Goal: Task Accomplishment & Management: Complete application form

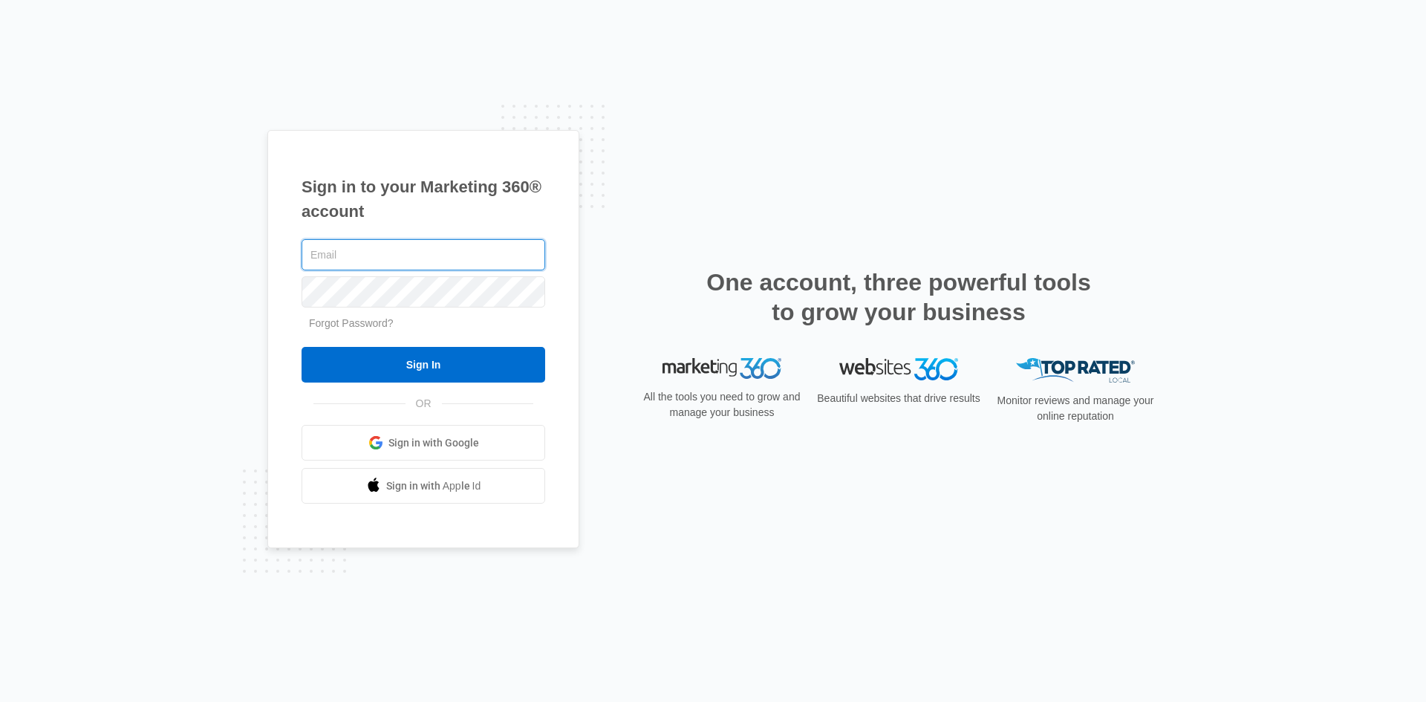
click at [445, 258] on input "text" at bounding box center [424, 254] width 244 height 31
paste input "[EMAIL_ADDRESS][DOMAIN_NAME]"
paste input "F1tne$$$"
type input "[EMAIL_ADDRESS][DOMAIN_NAME]"
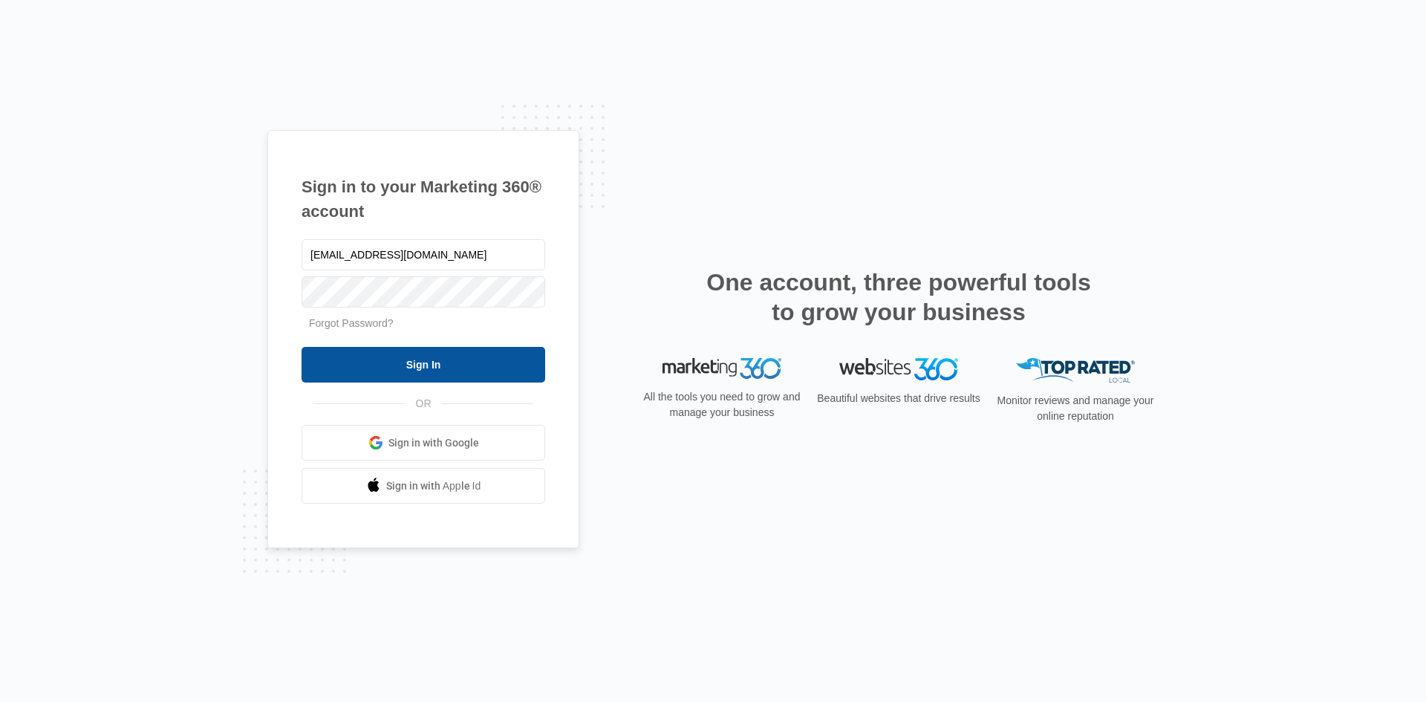
click at [379, 373] on input "Sign In" at bounding box center [424, 365] width 244 height 36
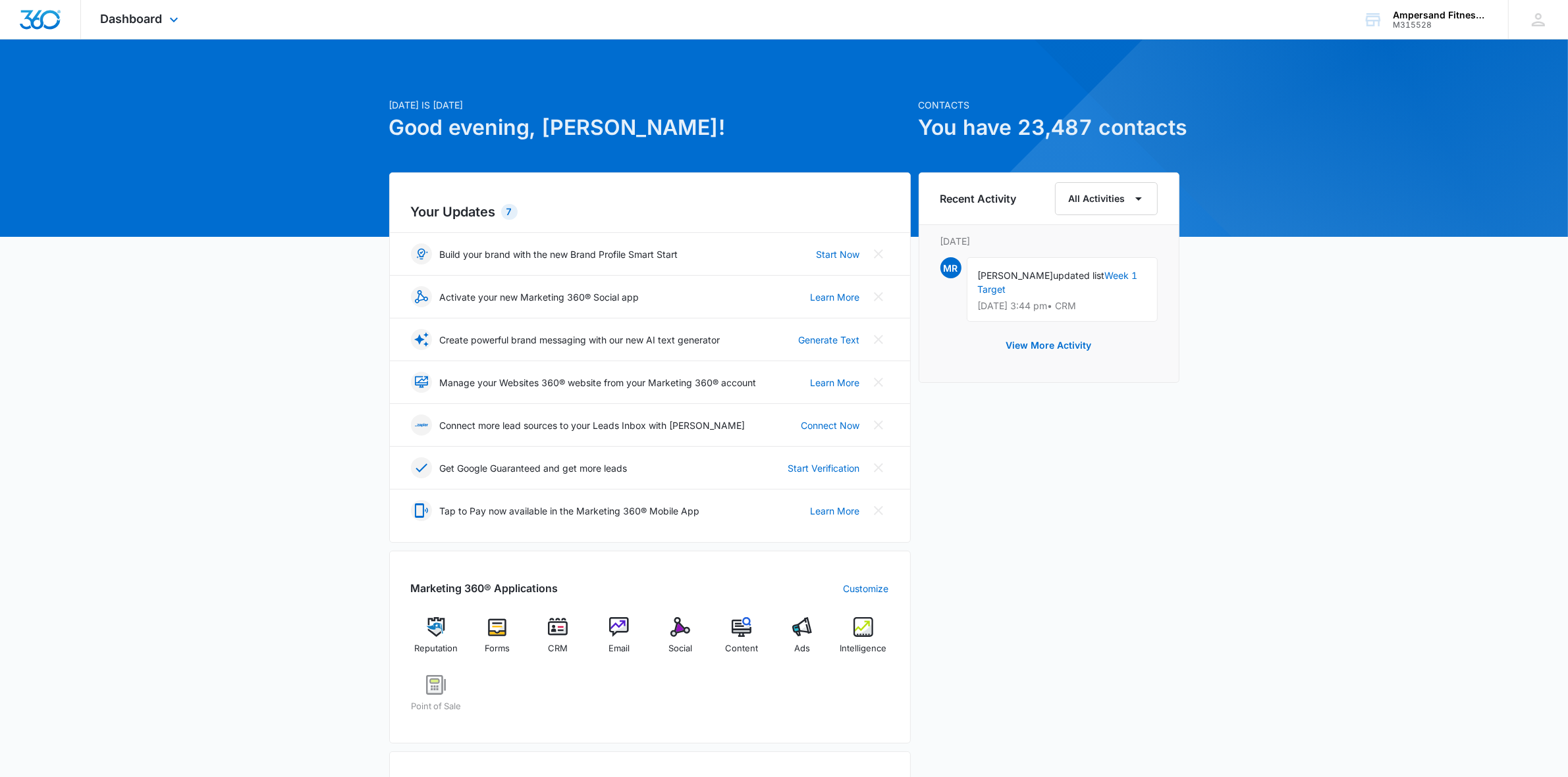
click at [158, 10] on div "Dashboard Apps Reputation Forms CRM Email Social POS Content Ads Intelligence F…" at bounding box center [141, 19] width 121 height 39
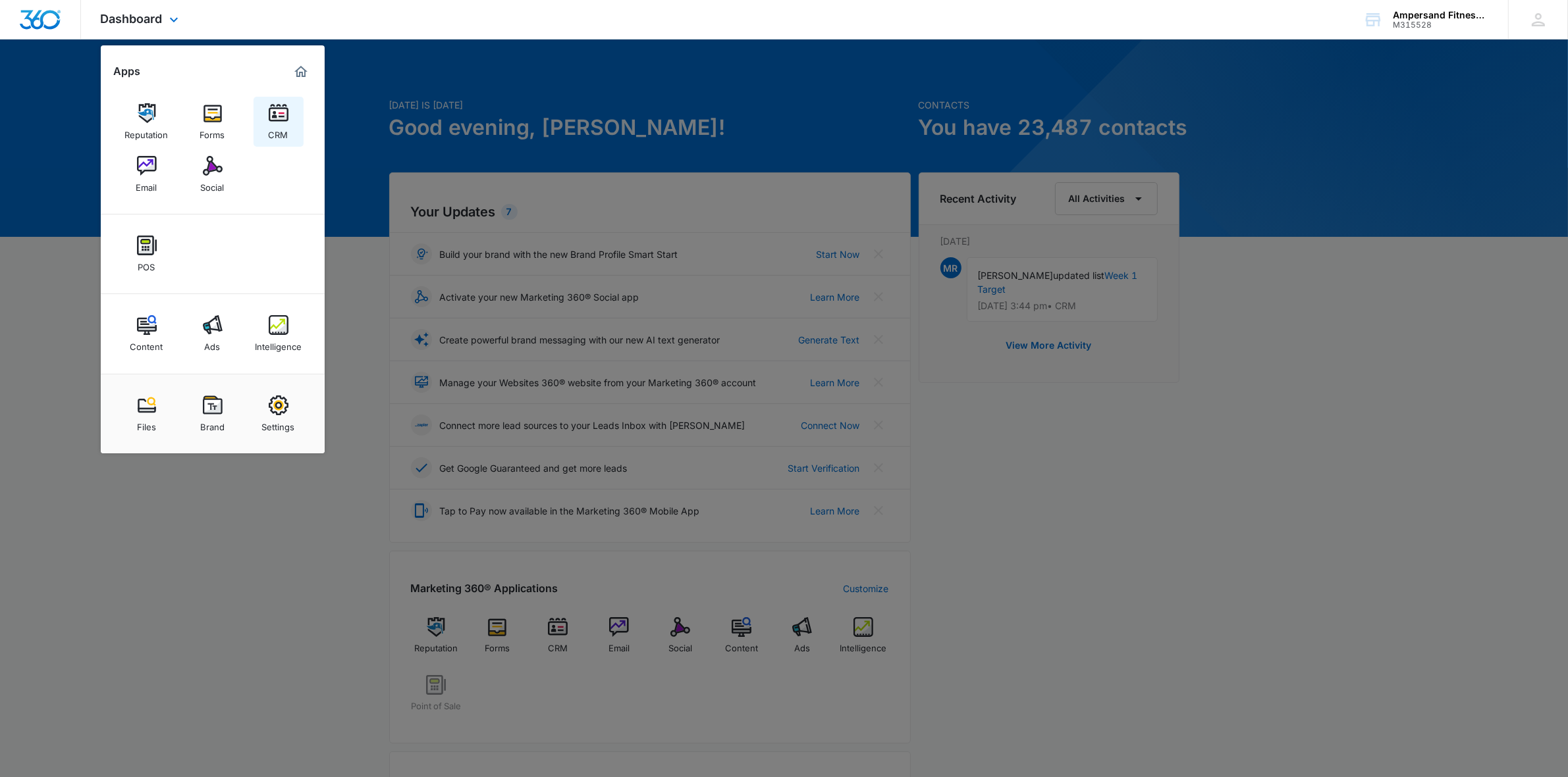
click at [275, 127] on div "CRM" at bounding box center [278, 131] width 20 height 17
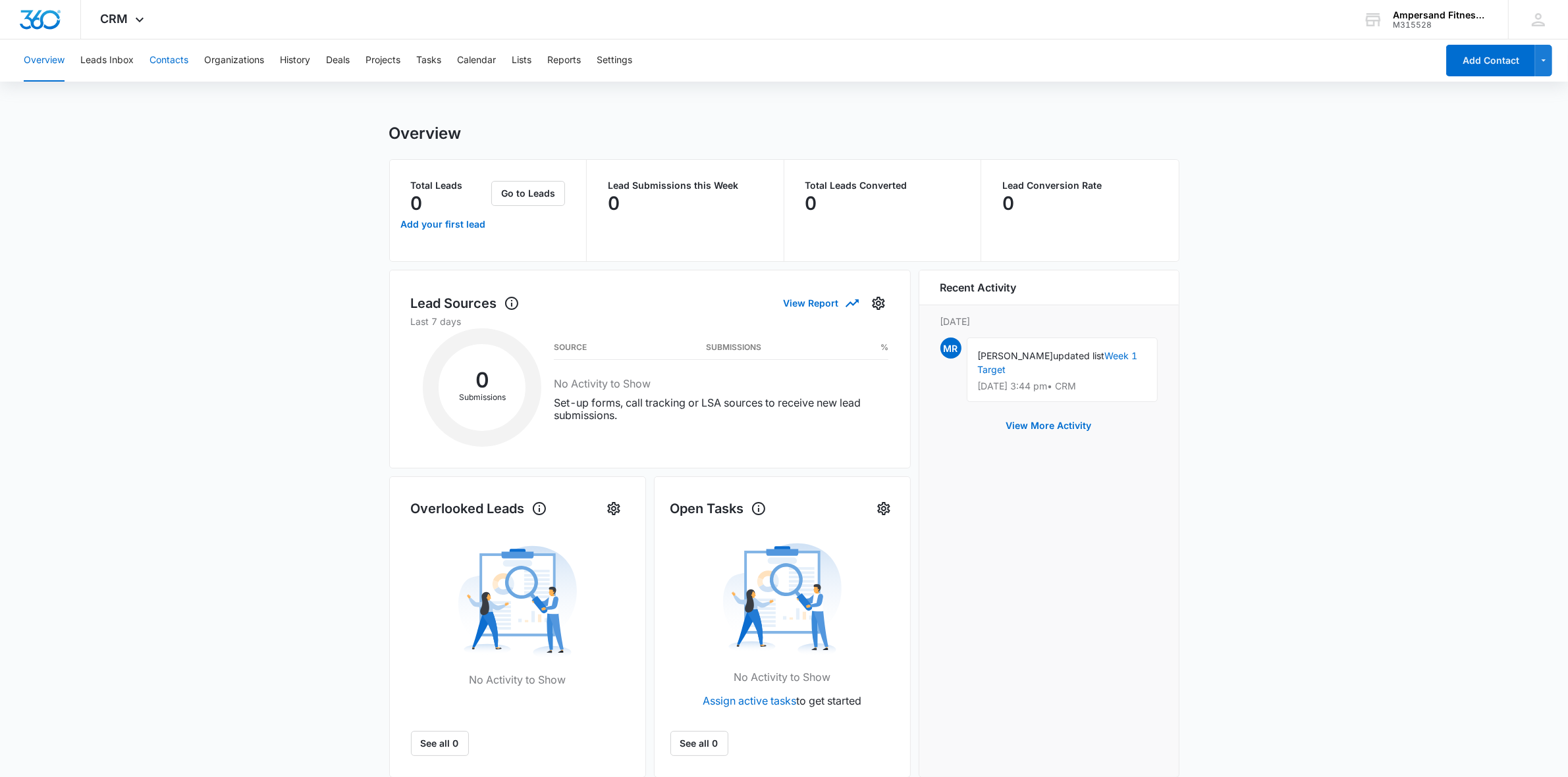
click at [153, 60] on button "Contacts" at bounding box center [169, 61] width 39 height 43
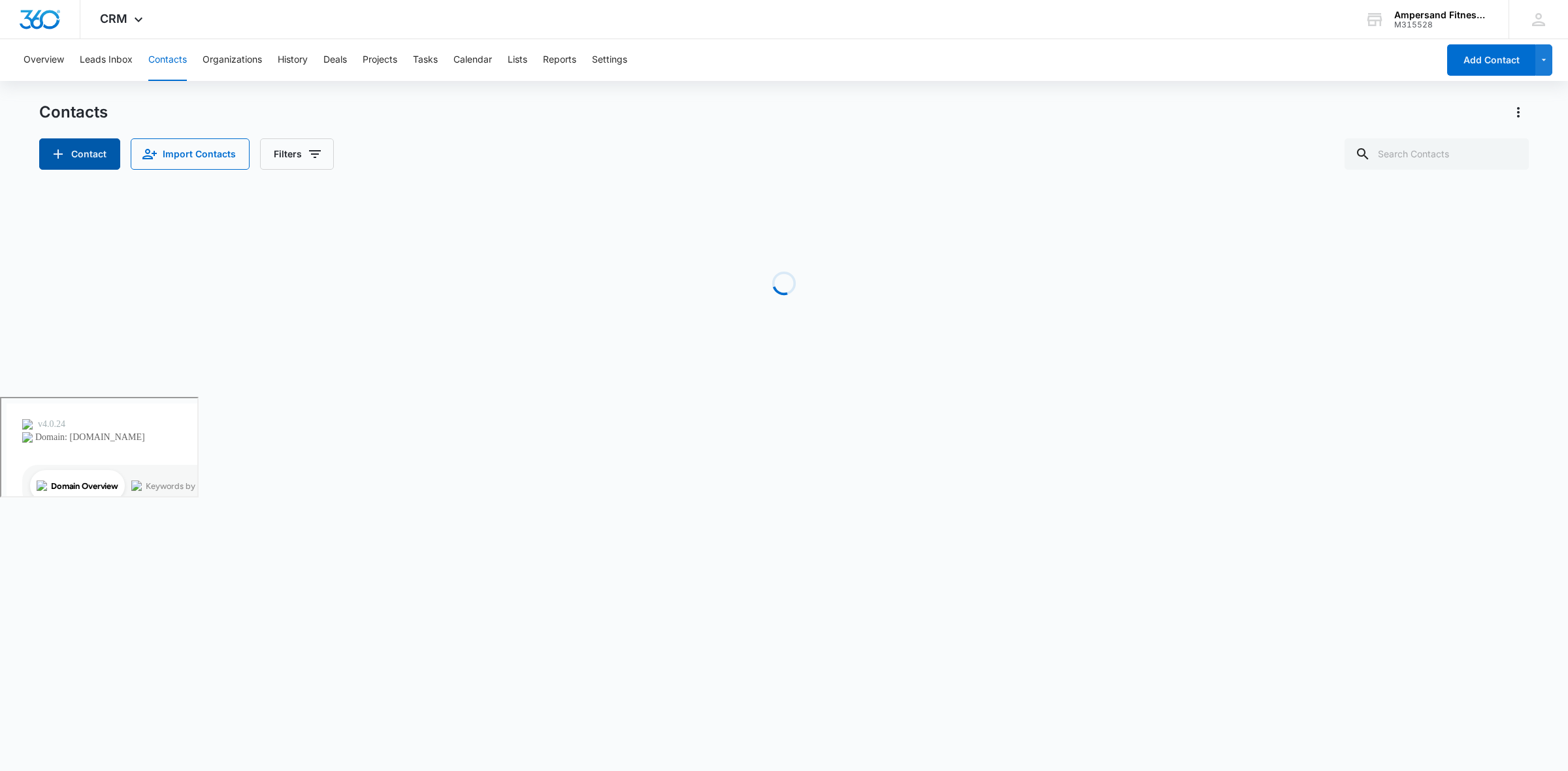
click at [88, 154] on button "Contact" at bounding box center [80, 154] width 81 height 32
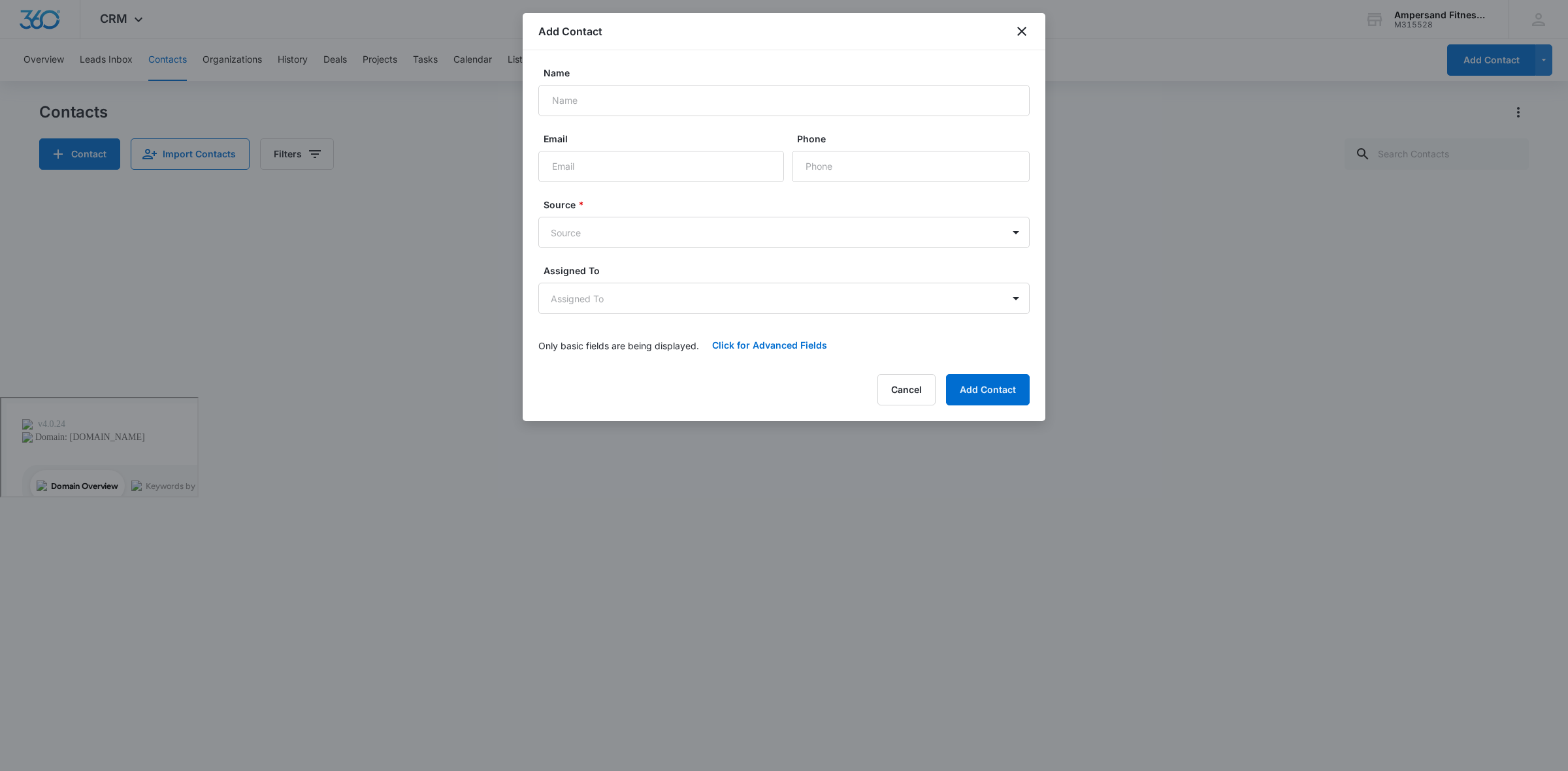
click at [644, 119] on form "Name Email Phone Source * Source Assigned To Assigned To Only basic fields are …" at bounding box center [784, 214] width 492 height 295
click at [638, 95] on input "Name" at bounding box center [784, 101] width 492 height 32
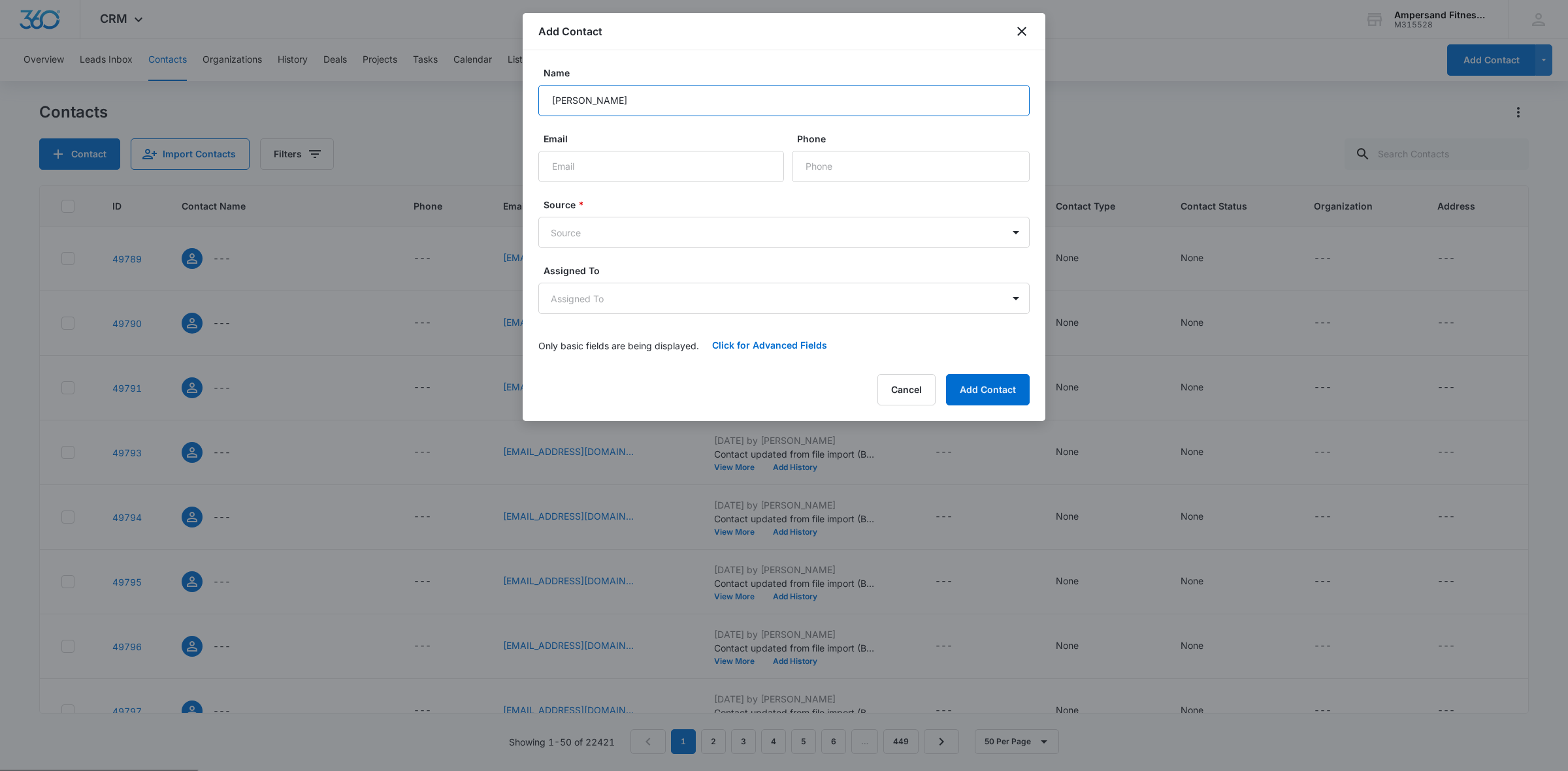
type input "kenneth kopan"
click at [651, 171] on input "Email" at bounding box center [660, 167] width 245 height 32
paste input "mrkkopan@gmail.com"
type input "mrkkopan@gmail.com"
click at [621, 240] on body "CRM Apps Reputation Forms CRM Email Social POS Content Ads Intelligence Files B…" at bounding box center [784, 437] width 1568 height 874
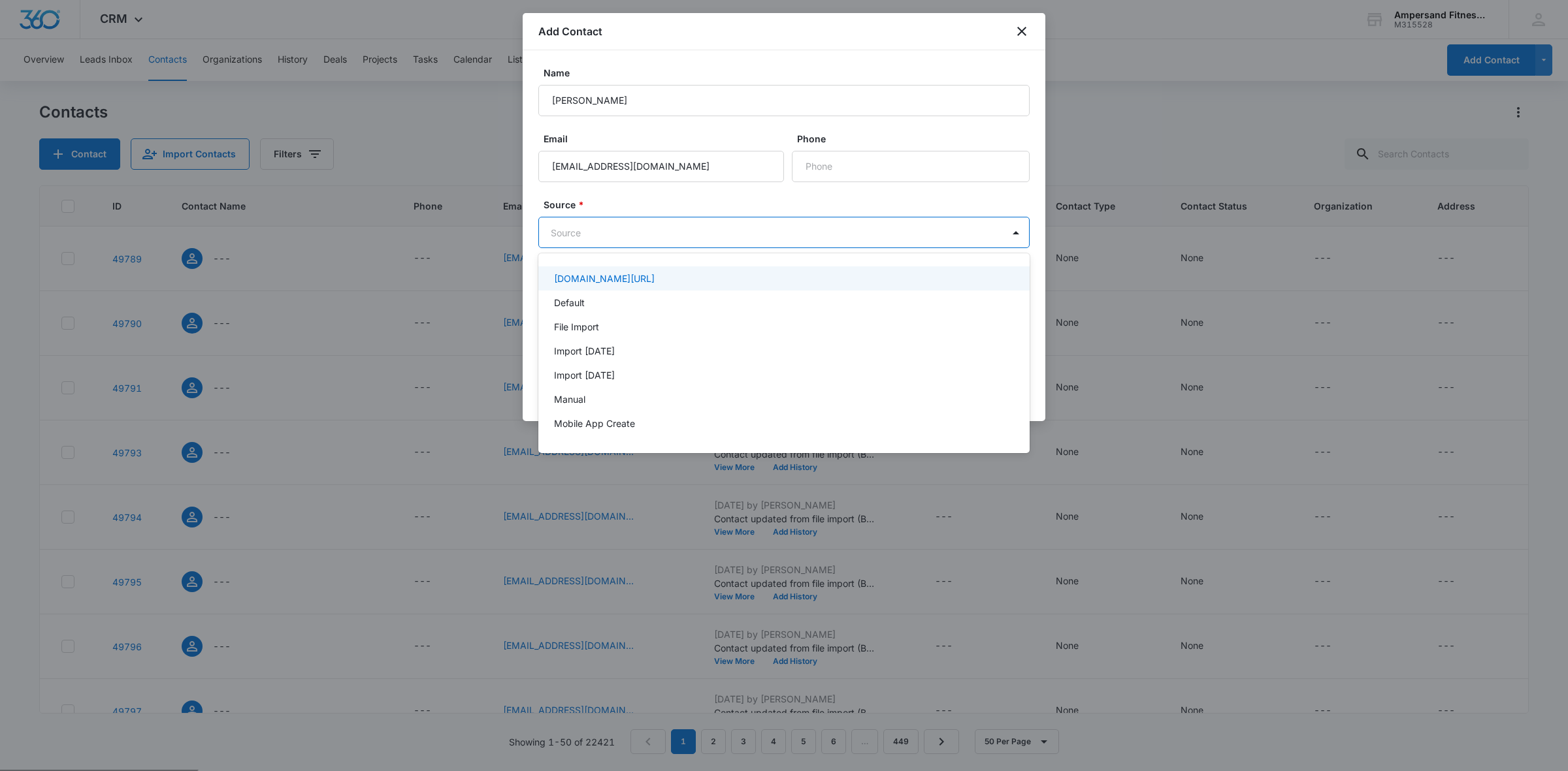
click at [657, 229] on div at bounding box center [784, 385] width 1568 height 771
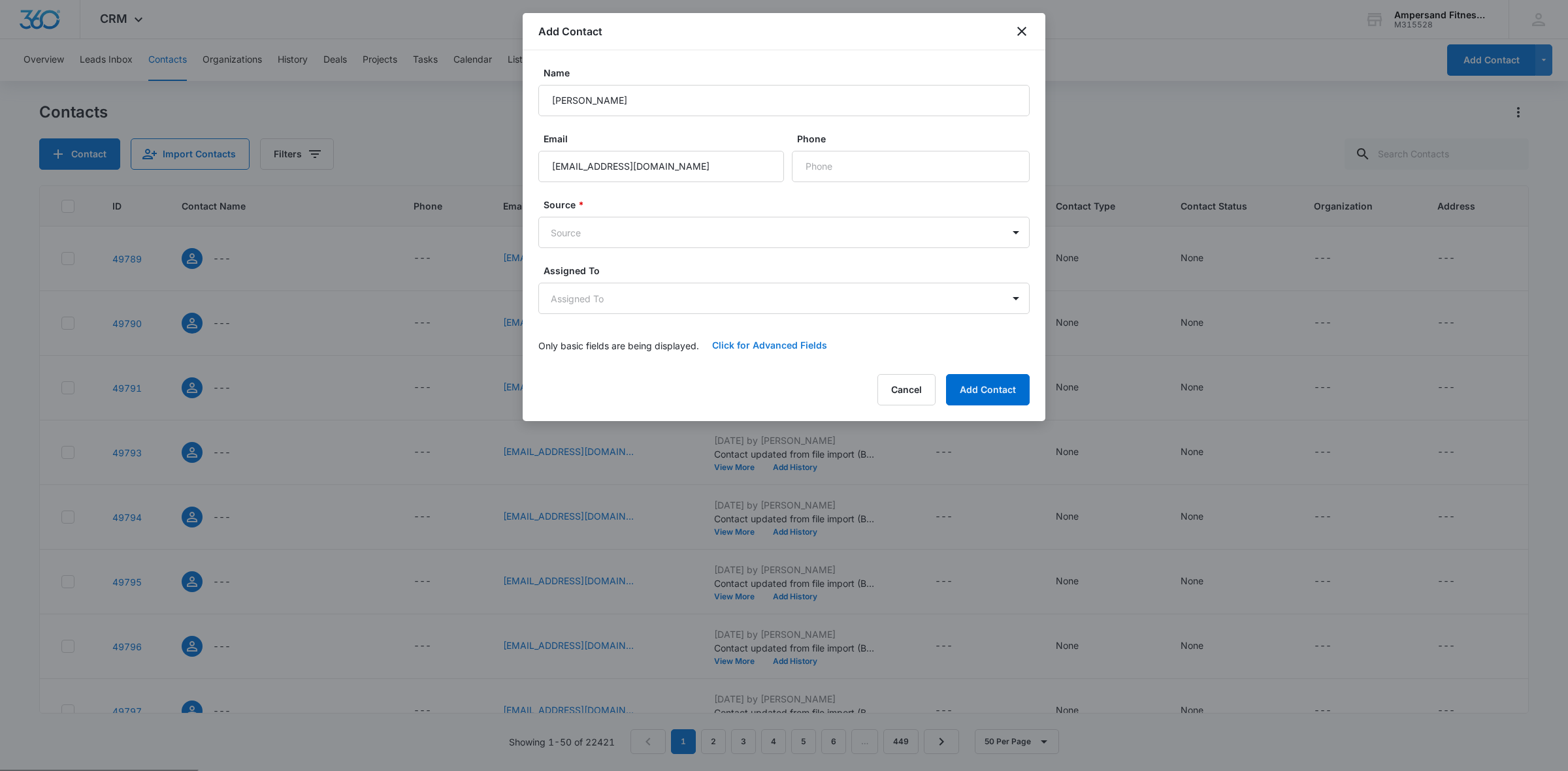
click at [753, 348] on button "Click for Advanced Fields" at bounding box center [769, 345] width 141 height 32
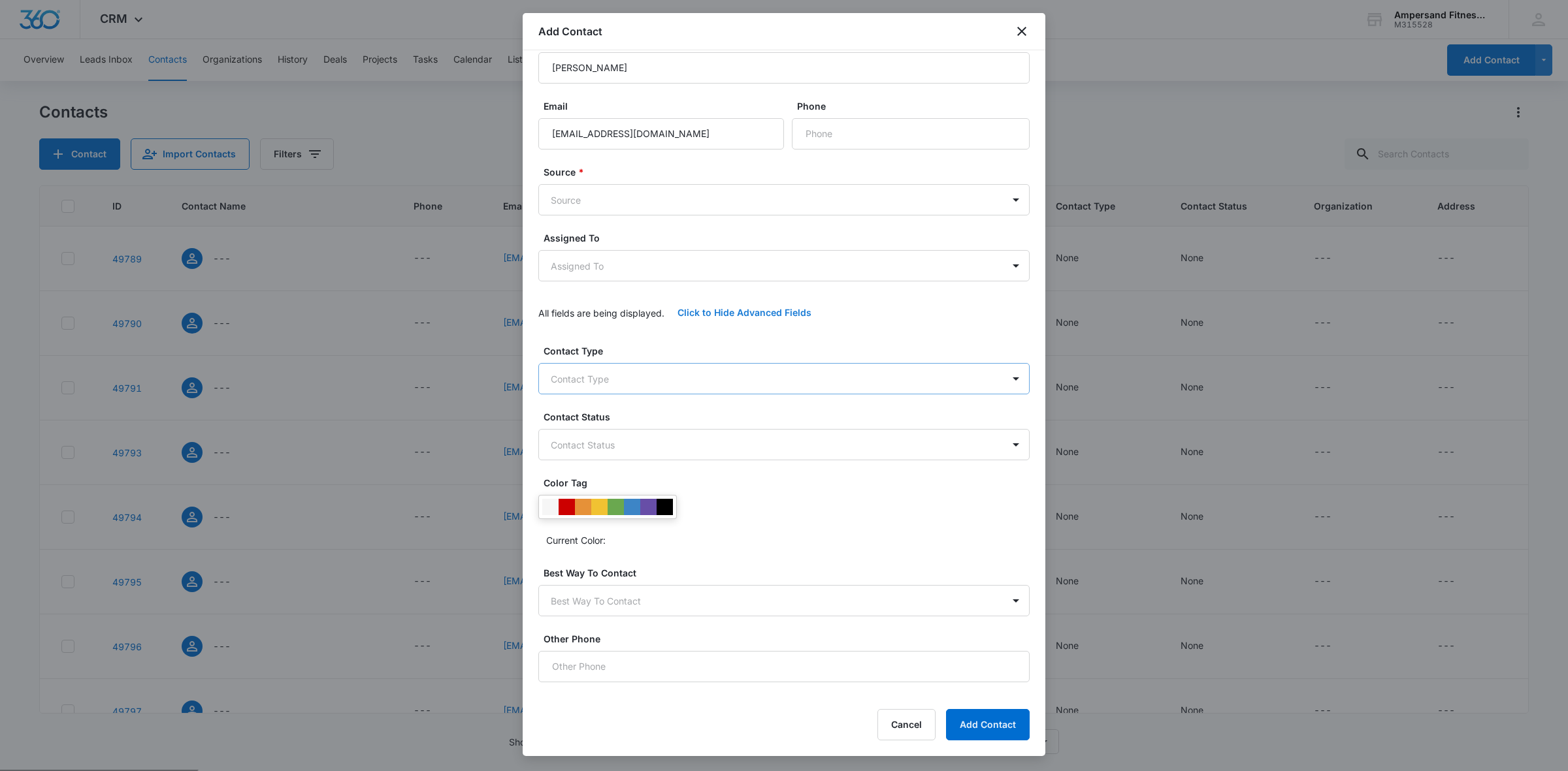
scroll to position [50, 0]
click at [702, 387] on div "Contact Type Contact Type Contact Status Contact Status Color Tag Current Color…" at bounding box center [784, 511] width 492 height 338
click at [705, 367] on body "CRM Apps Reputation Forms CRM Email Social POS Content Ads Intelligence Files B…" at bounding box center [784, 437] width 1568 height 874
click at [705, 367] on div at bounding box center [784, 385] width 1568 height 771
click at [689, 413] on body "CRM Apps Reputation Forms CRM Email Social POS Content Ads Intelligence Files B…" at bounding box center [784, 437] width 1568 height 874
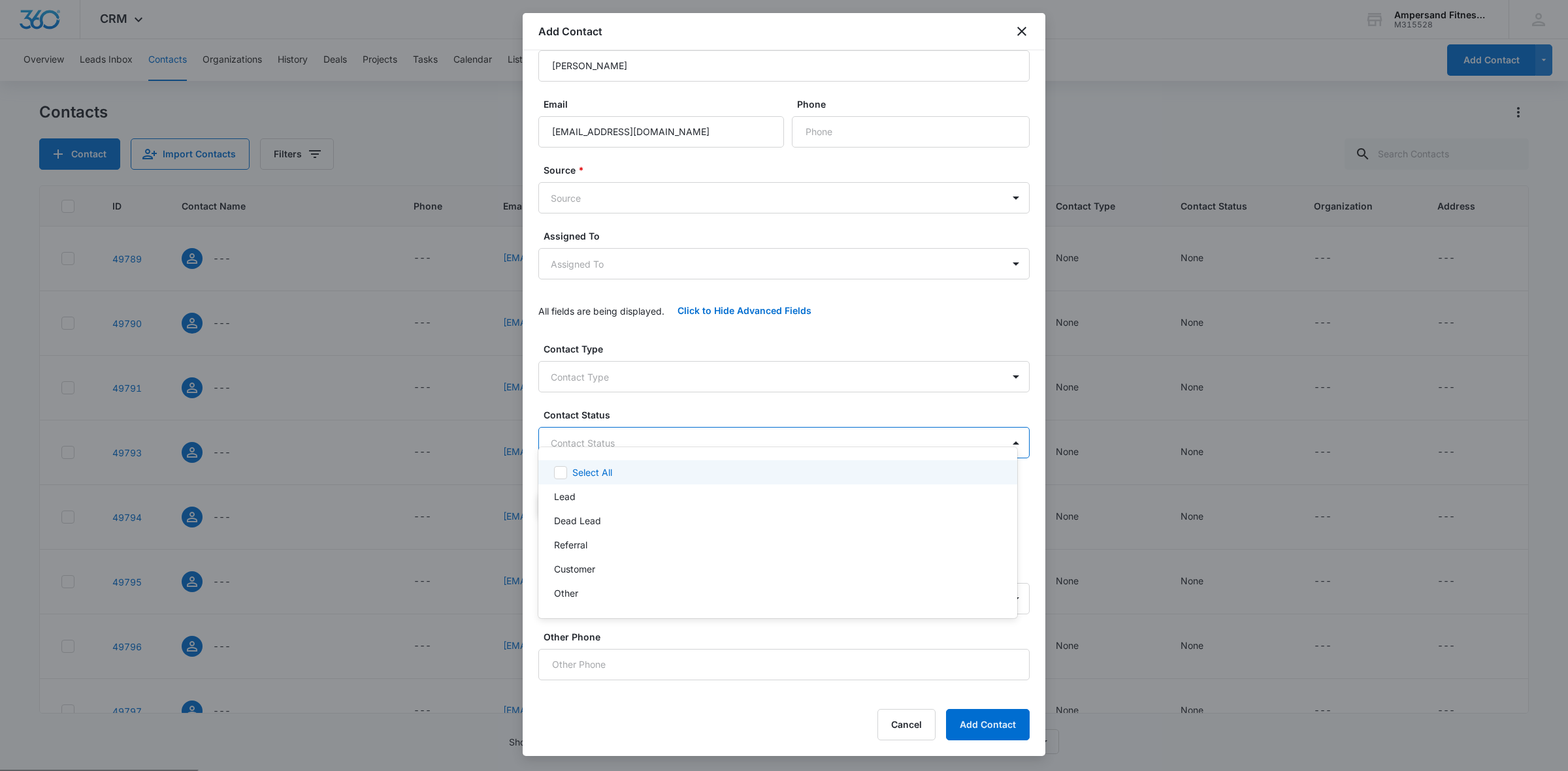
click at [689, 413] on div at bounding box center [784, 385] width 1568 height 771
click at [641, 656] on input "Other Phone" at bounding box center [784, 665] width 492 height 32
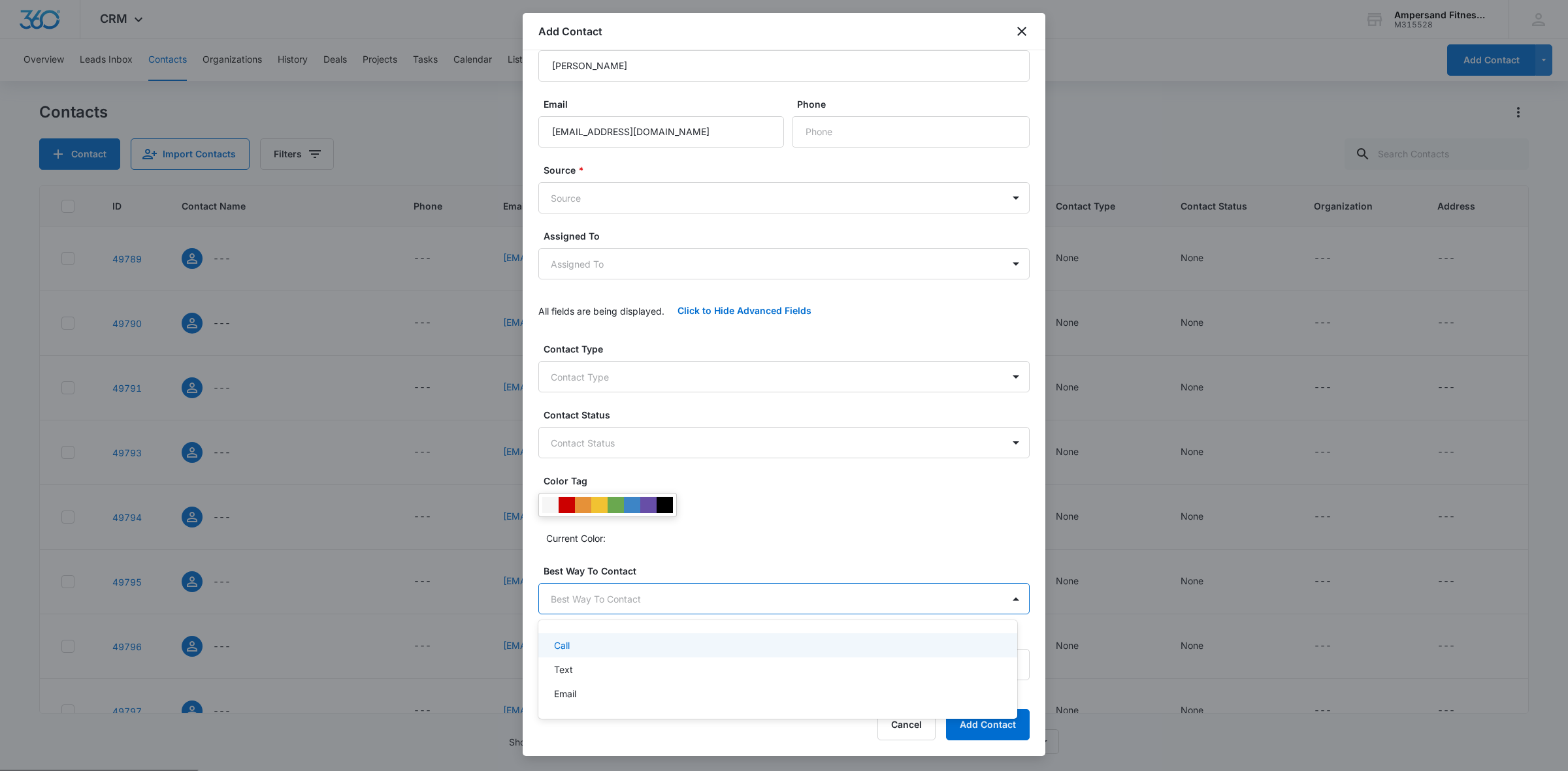
click at [683, 593] on body "CRM Apps Reputation Forms CRM Email Social POS Content Ads Intelligence Files B…" at bounding box center [784, 385] width 1568 height 771
click at [683, 593] on div at bounding box center [784, 385] width 1568 height 771
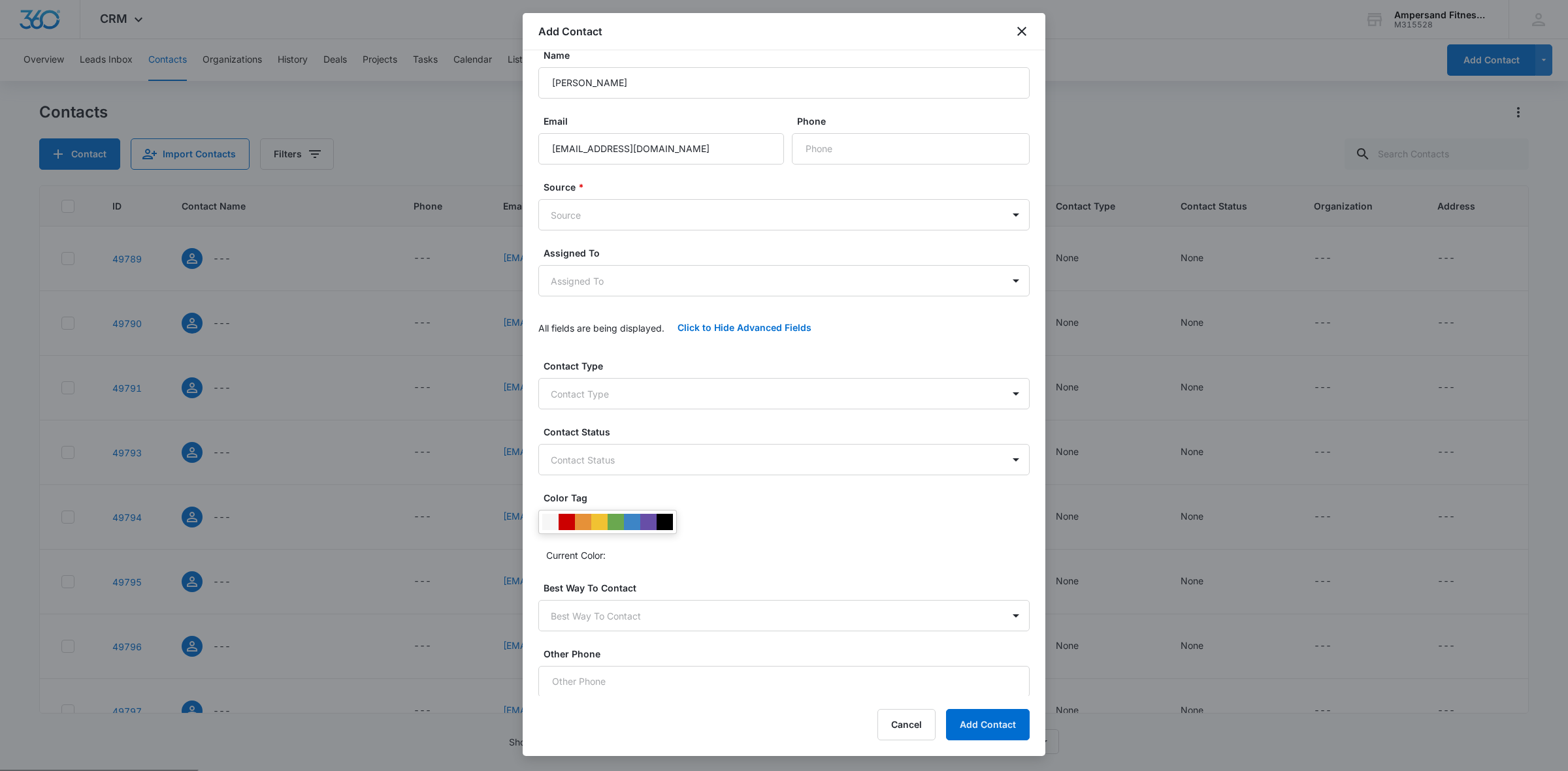
scroll to position [0, 0]
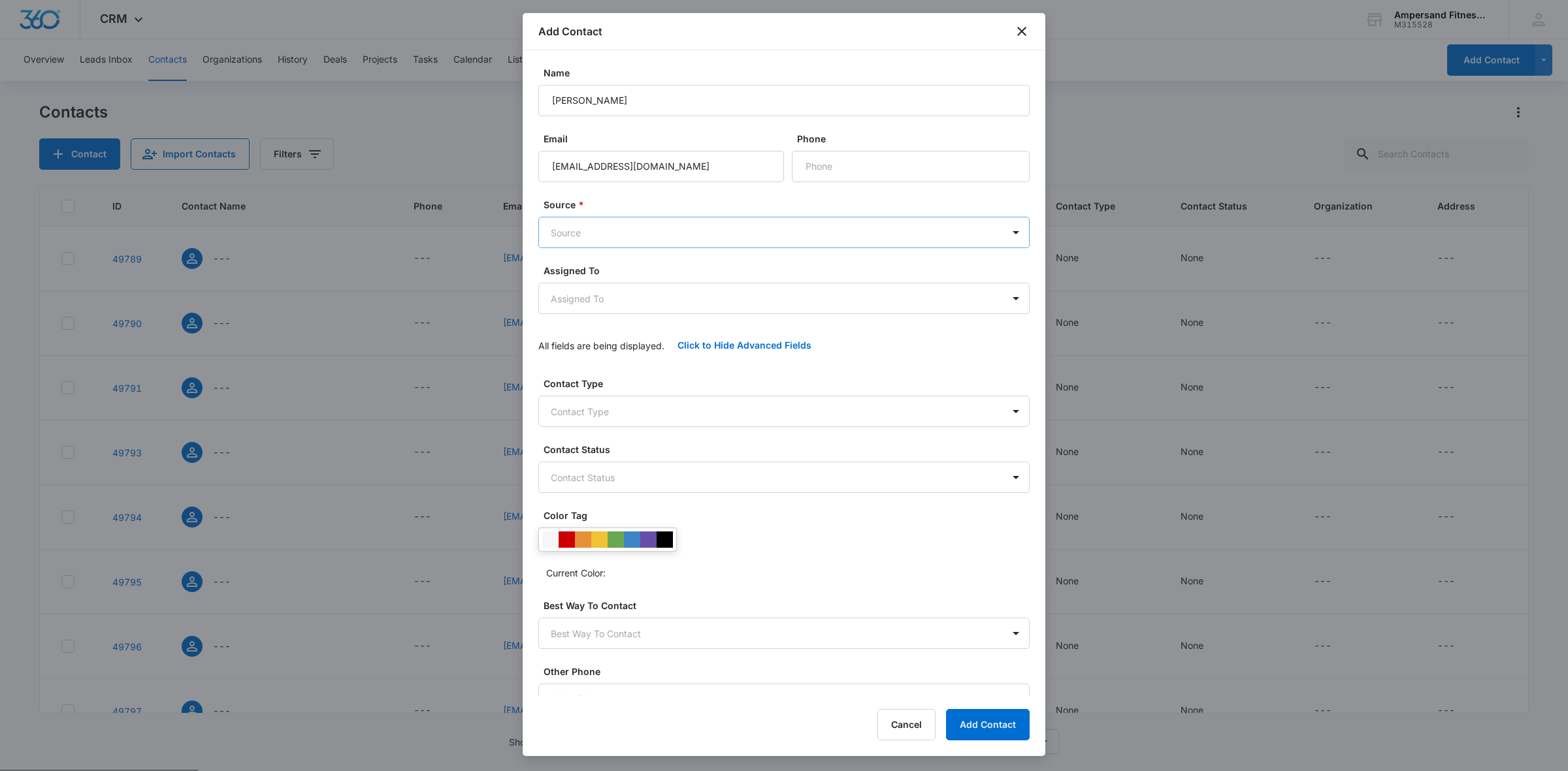
click at [654, 236] on body "CRM Apps Reputation Forms CRM Email Social POS Content Ads Intelligence Files B…" at bounding box center [784, 437] width 1568 height 874
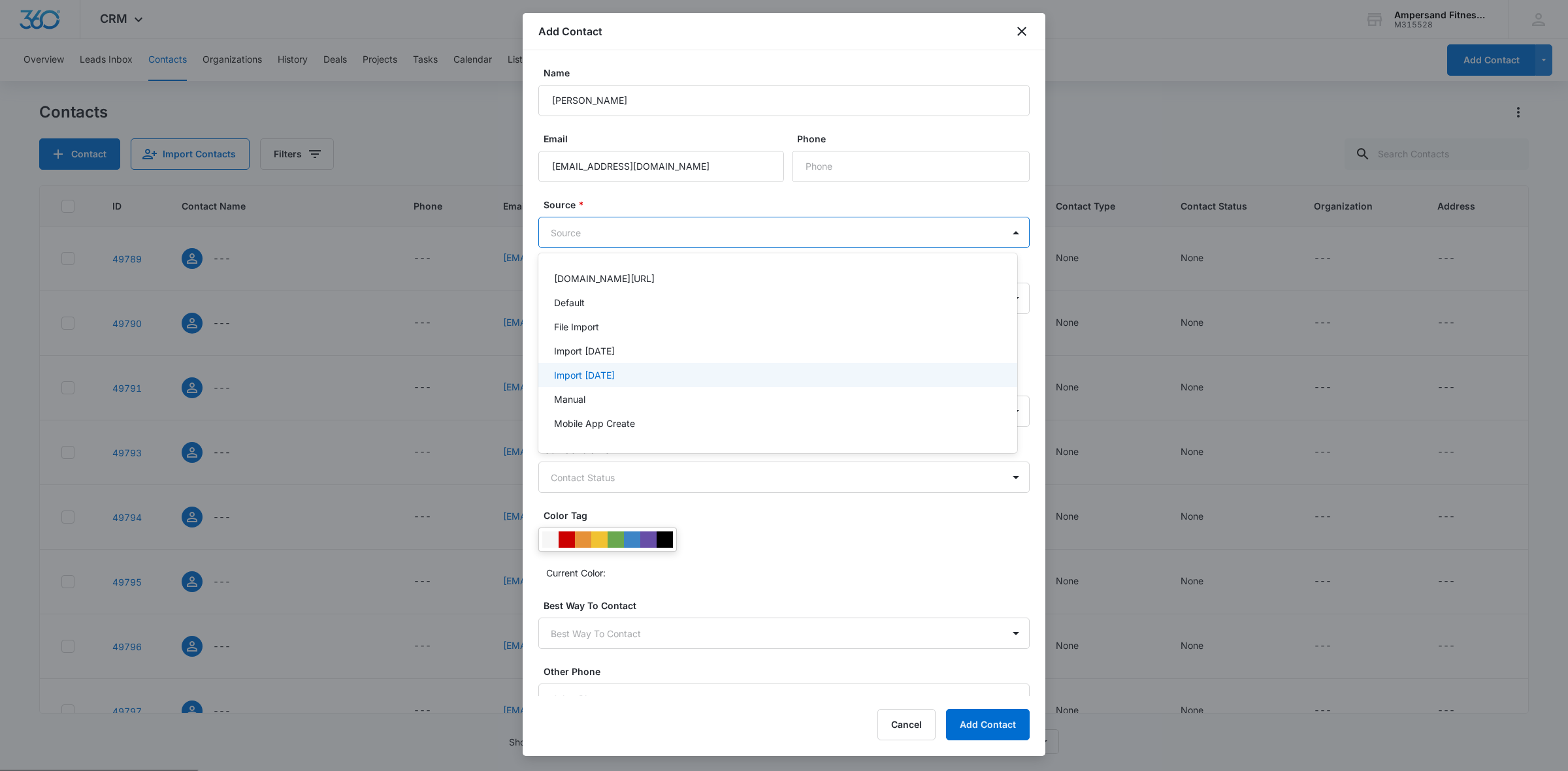
scroll to position [68, 0]
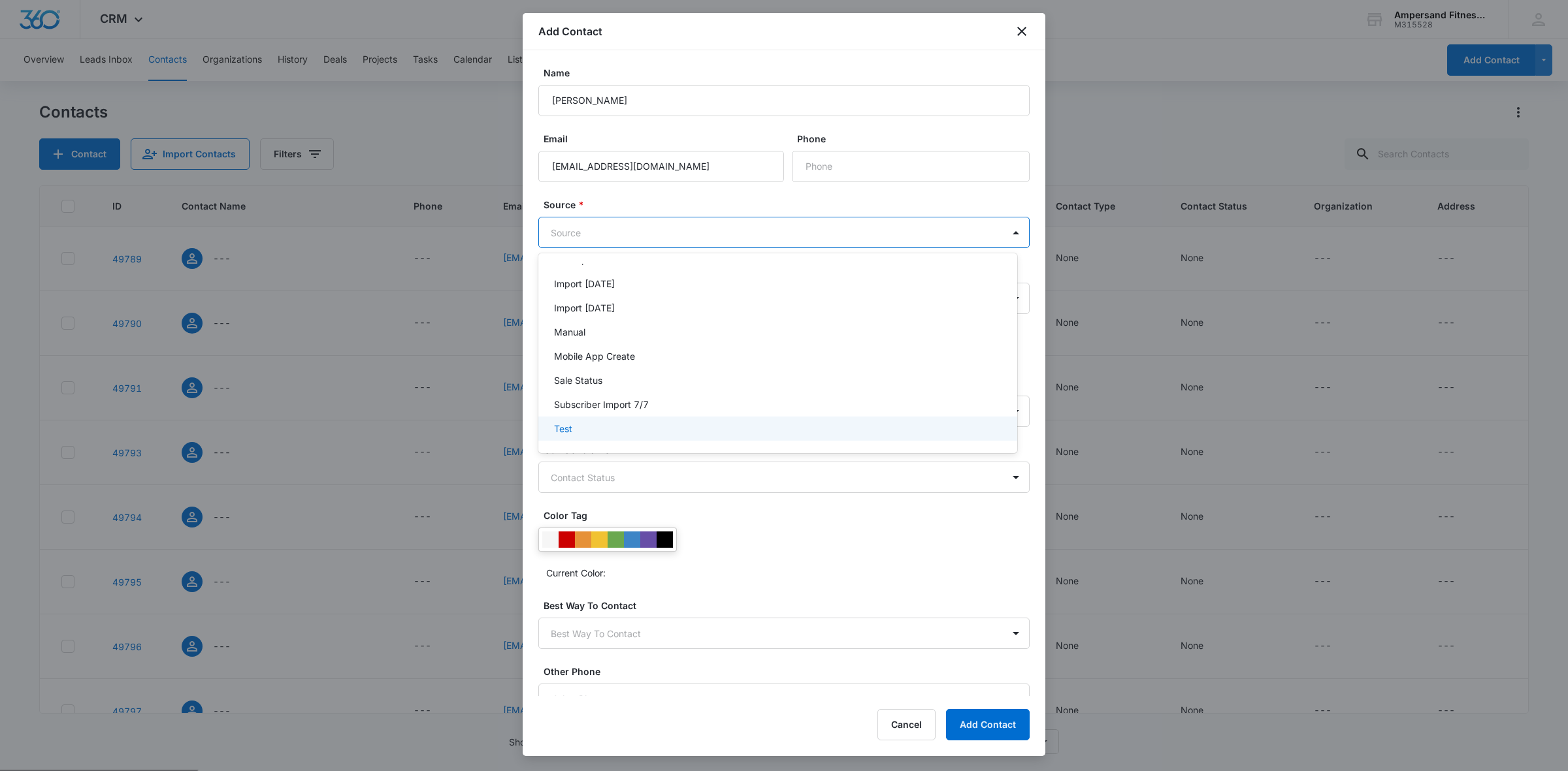
click at [776, 539] on div at bounding box center [784, 385] width 1568 height 771
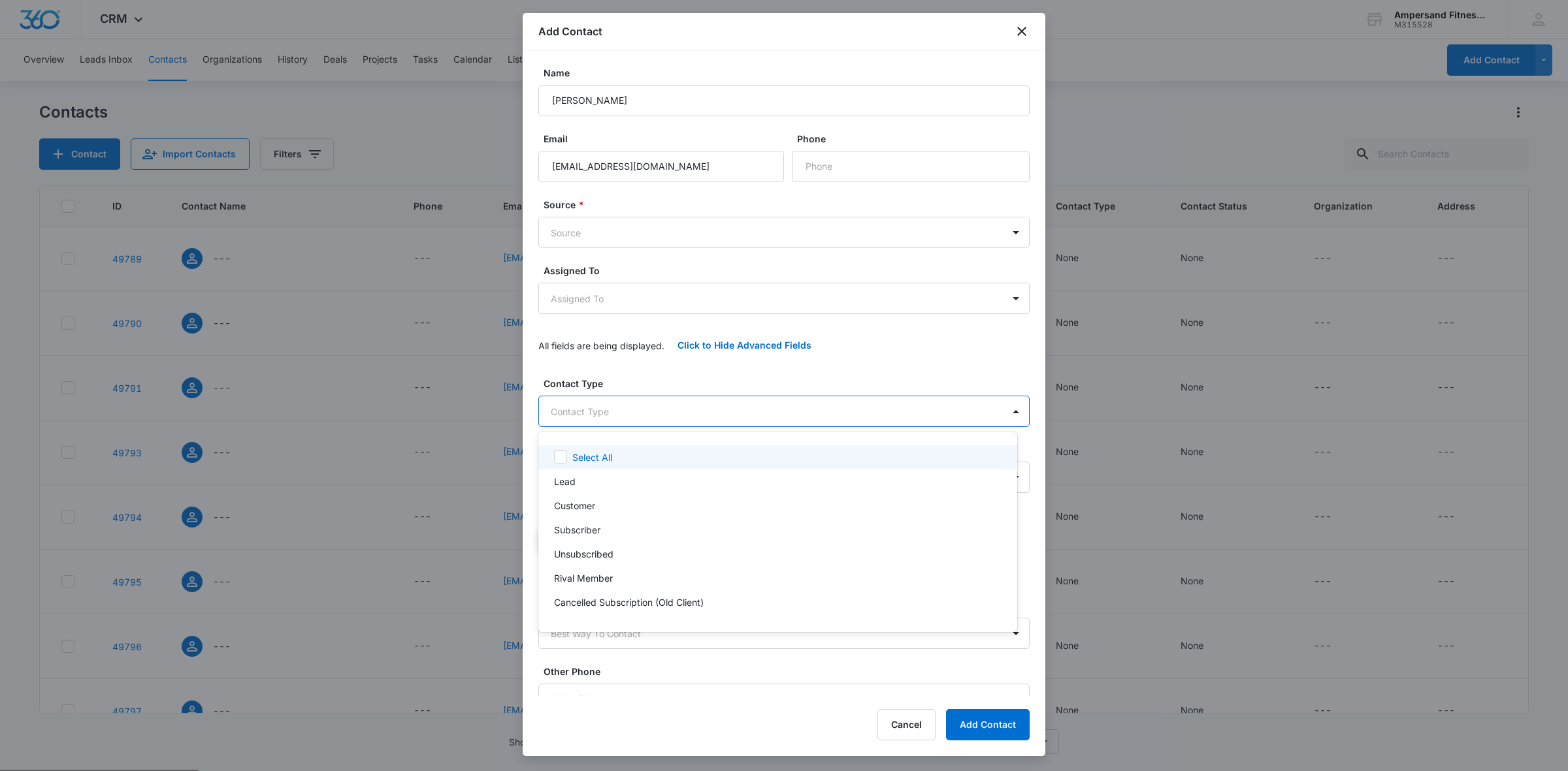
click at [704, 410] on body "CRM Apps Reputation Forms CRM Email Social POS Content Ads Intelligence Files B…" at bounding box center [784, 385] width 1568 height 771
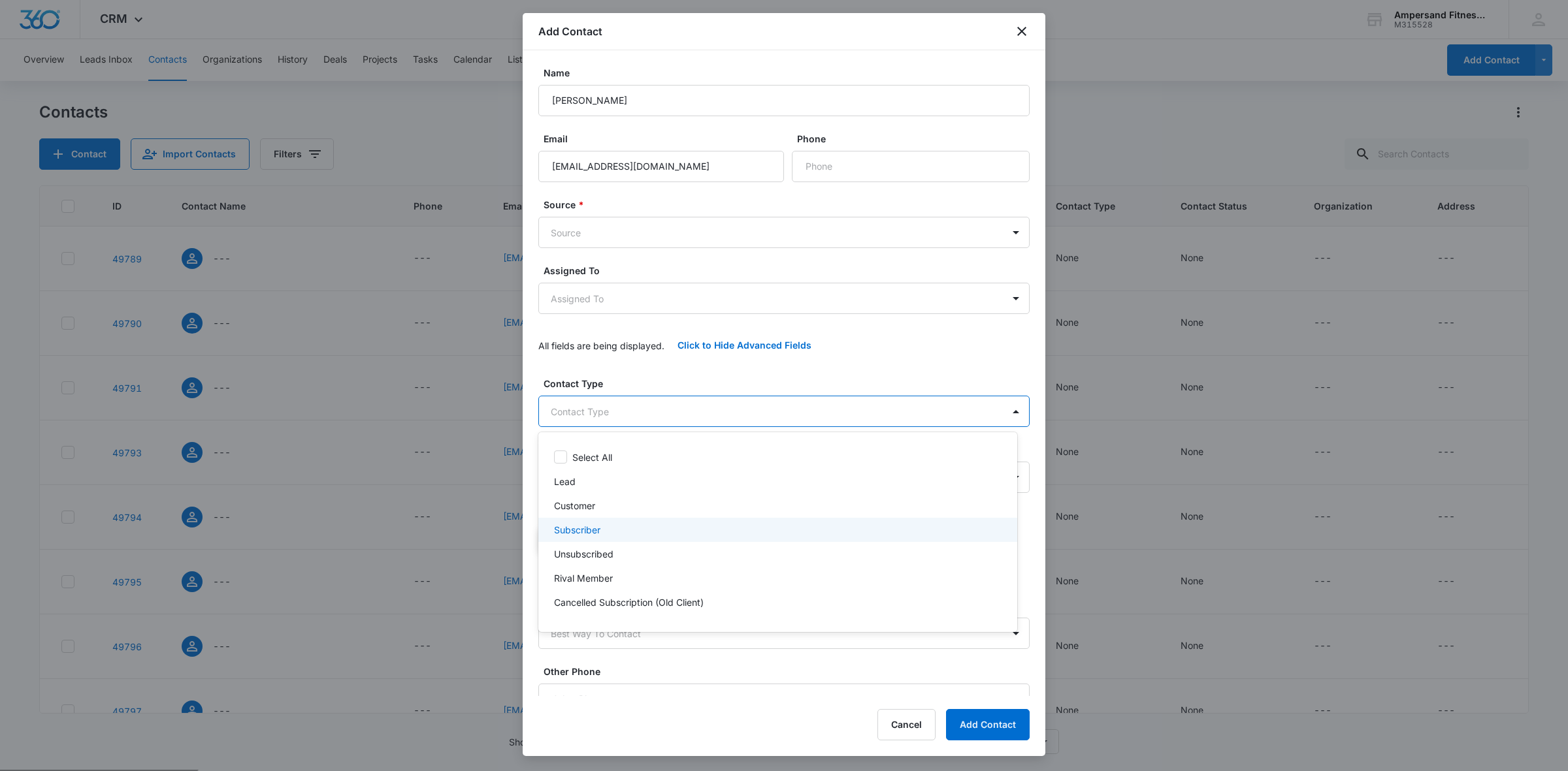
click at [651, 518] on div "Subscriber" at bounding box center [777, 529] width 478 height 24
click at [673, 700] on div at bounding box center [784, 385] width 1568 height 771
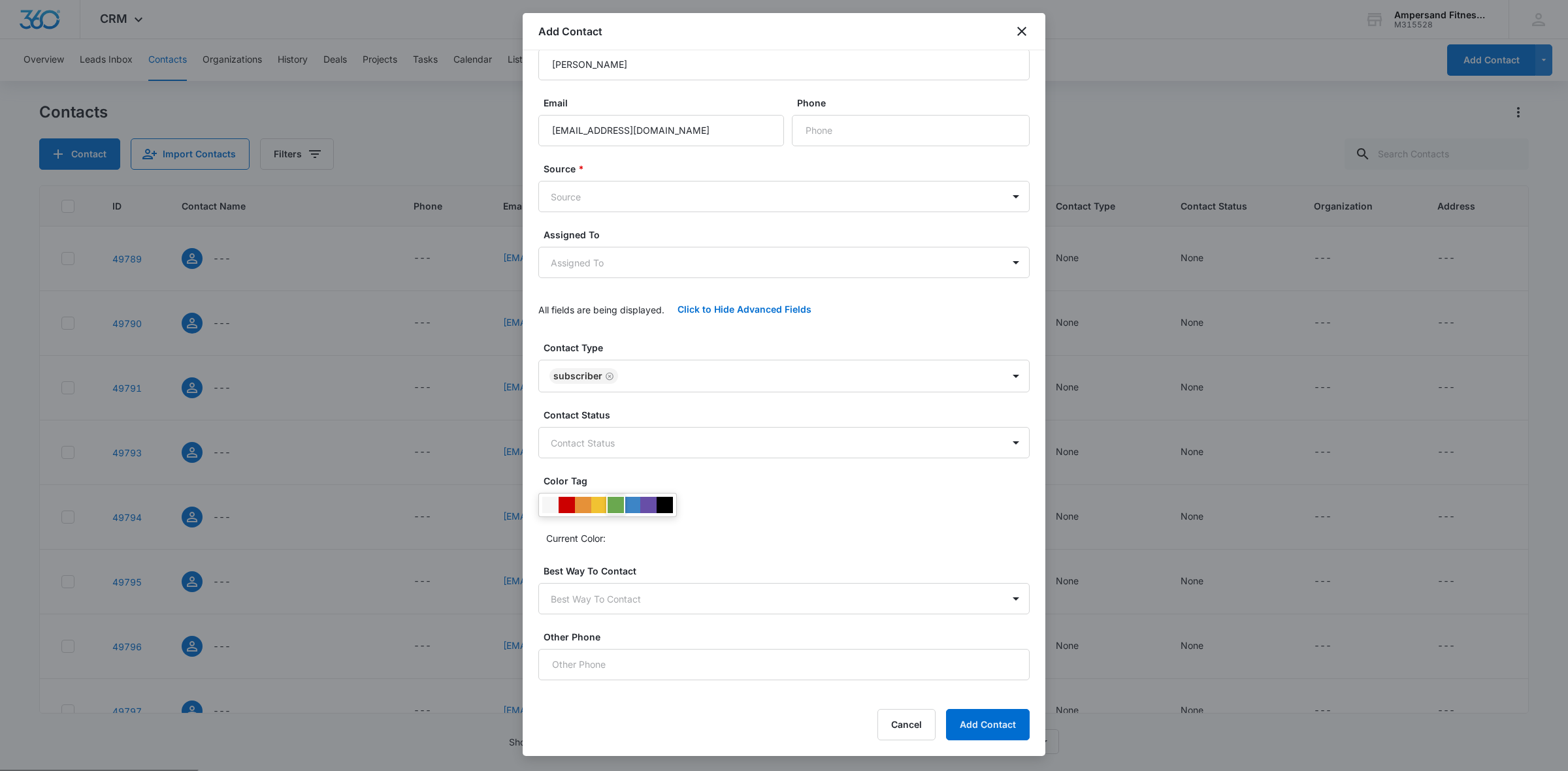
click at [613, 497] on div at bounding box center [616, 505] width 17 height 17
click at [753, 526] on div "Current Color:" at bounding box center [784, 520] width 492 height 55
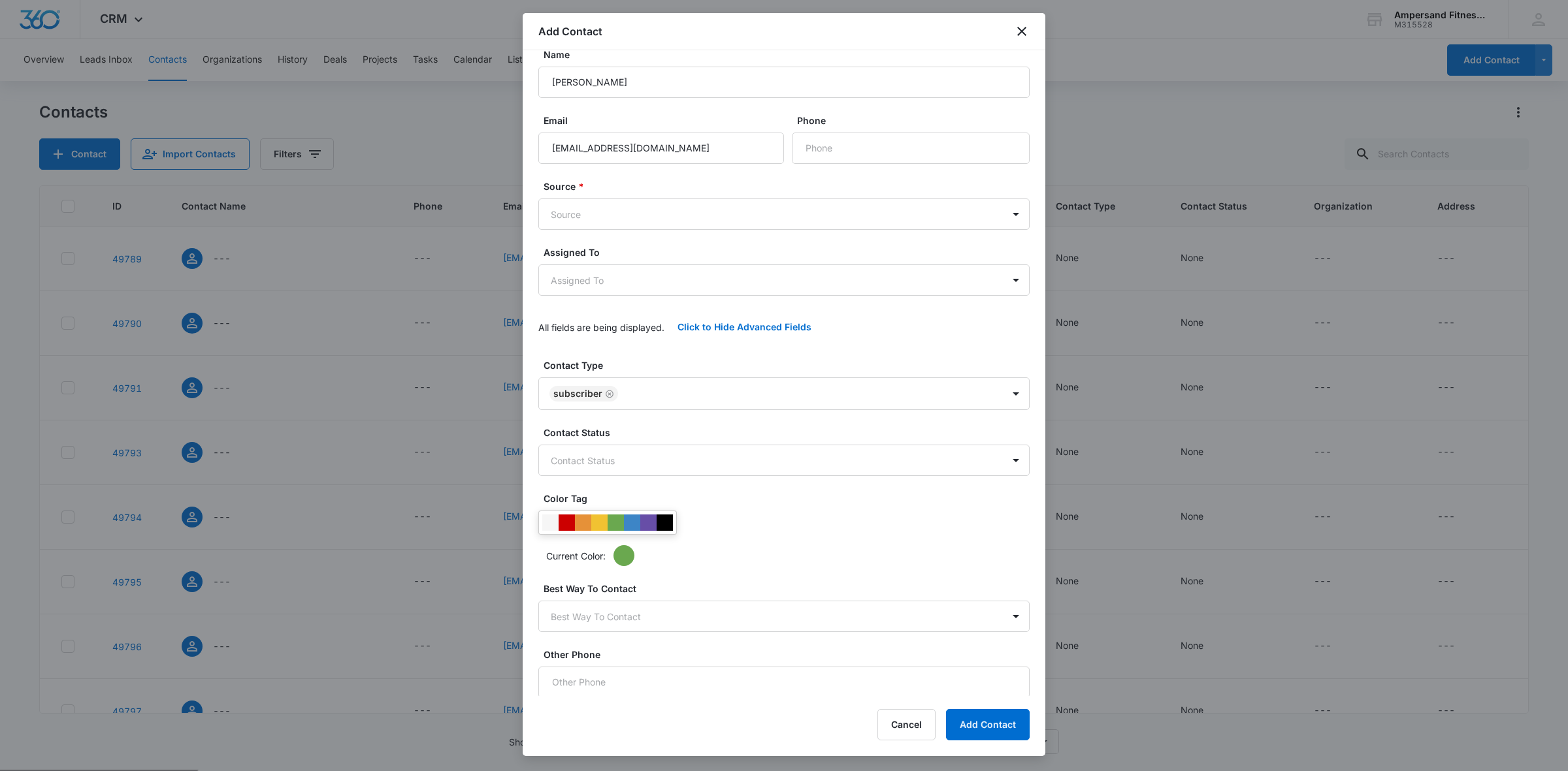
scroll to position [0, 0]
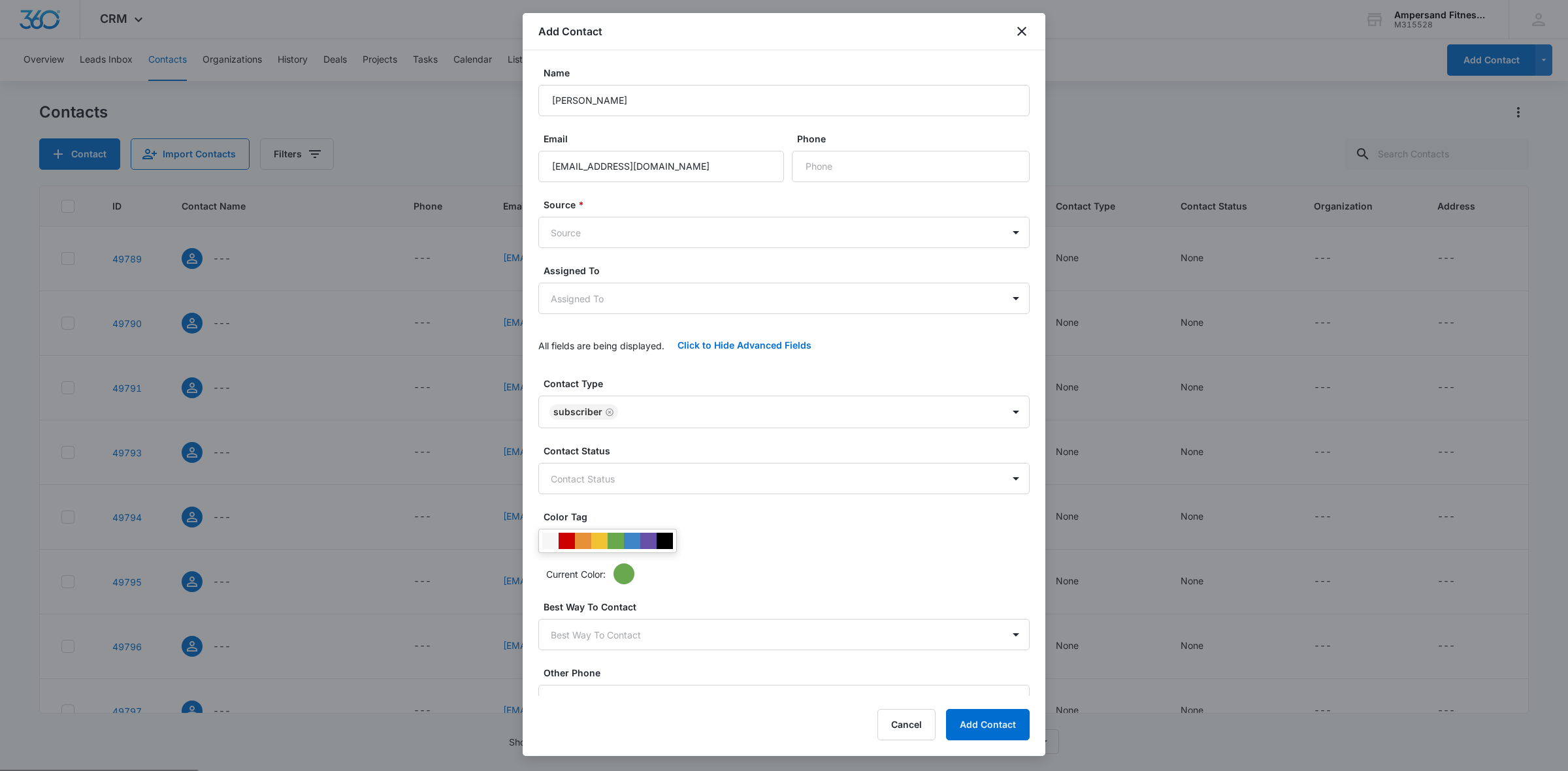
click at [710, 494] on div "Contact Type Subscriber Contact Status Contact Status Color Tag Current Color: …" at bounding box center [784, 547] width 492 height 339
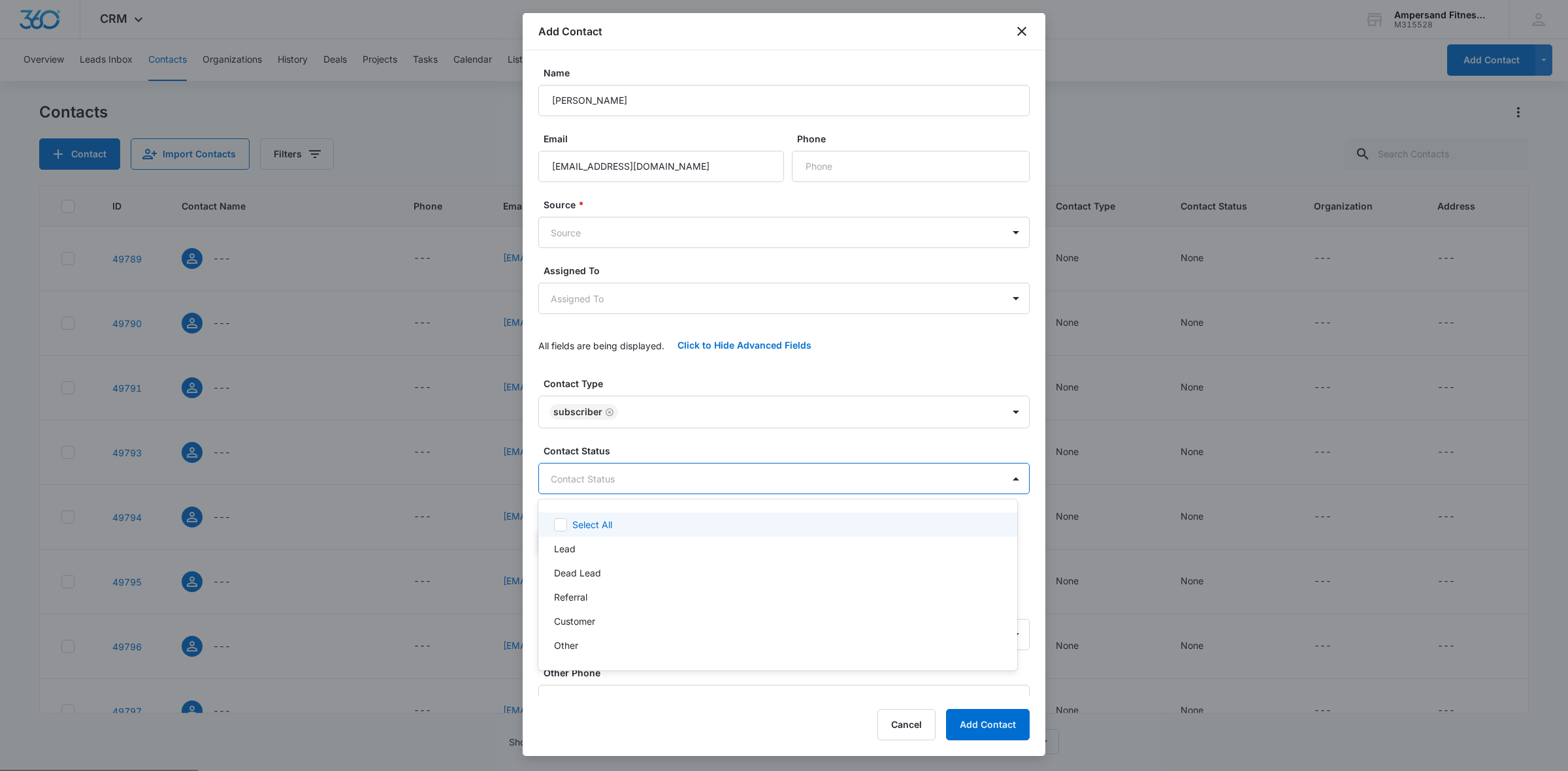
click at [705, 476] on body "CRM Apps Reputation Forms CRM Email Social POS Content Ads Intelligence Files B…" at bounding box center [784, 385] width 1568 height 771
click at [668, 550] on div "Lead" at bounding box center [777, 549] width 445 height 14
click at [792, 439] on div at bounding box center [784, 385] width 1568 height 771
click at [679, 484] on body "CRM Apps Reputation Forms CRM Email Social POS Content Ads Intelligence Files B…" at bounding box center [784, 385] width 1568 height 771
click at [575, 478] on div at bounding box center [784, 385] width 1568 height 771
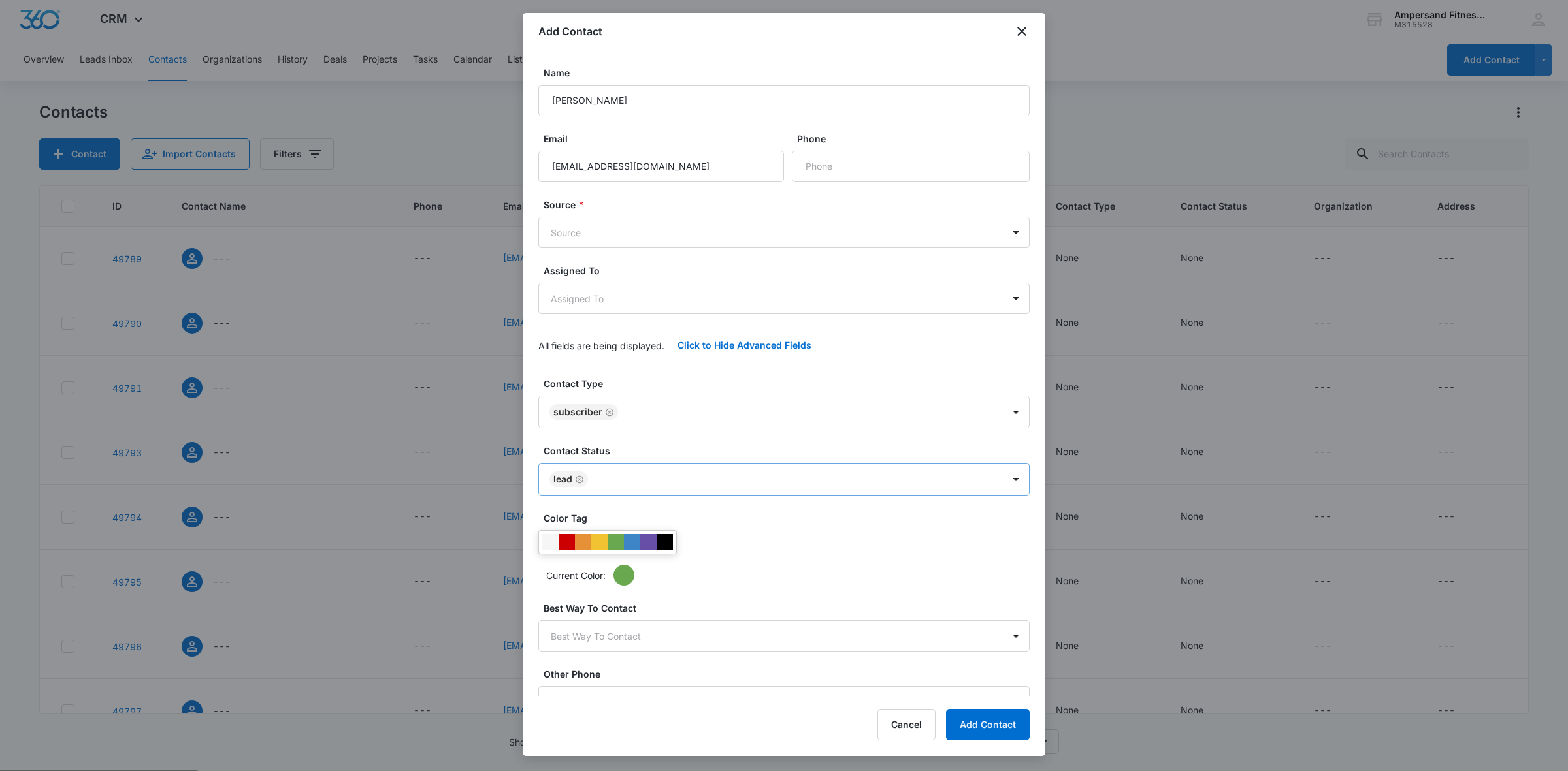
click at [575, 476] on icon "Remove Lead" at bounding box center [580, 479] width 9 height 10
click at [679, 229] on body "CRM Apps Reputation Forms CRM Email Social POS Content Ads Intelligence Files B…" at bounding box center [784, 437] width 1568 height 874
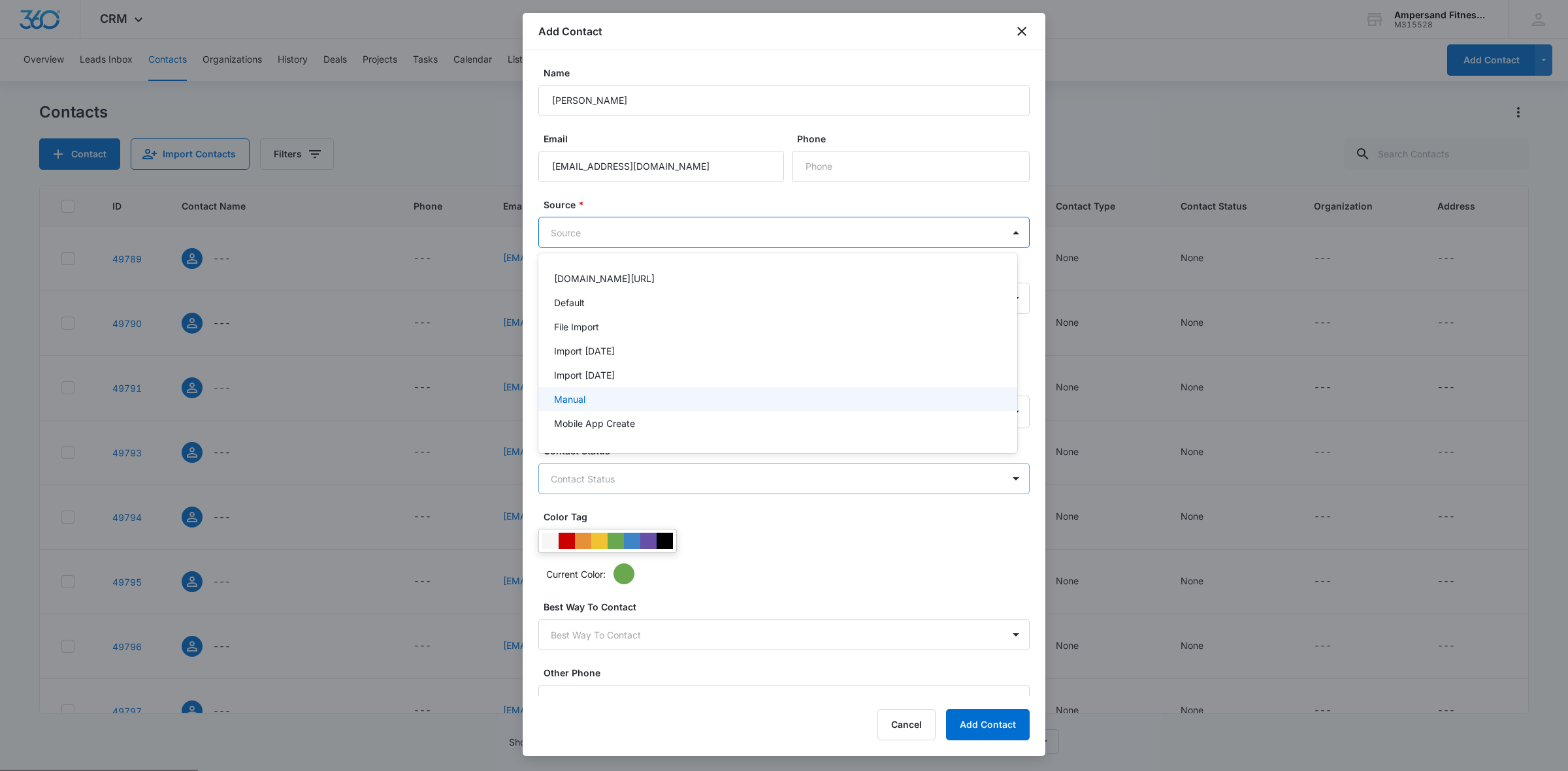
scroll to position [68, 0]
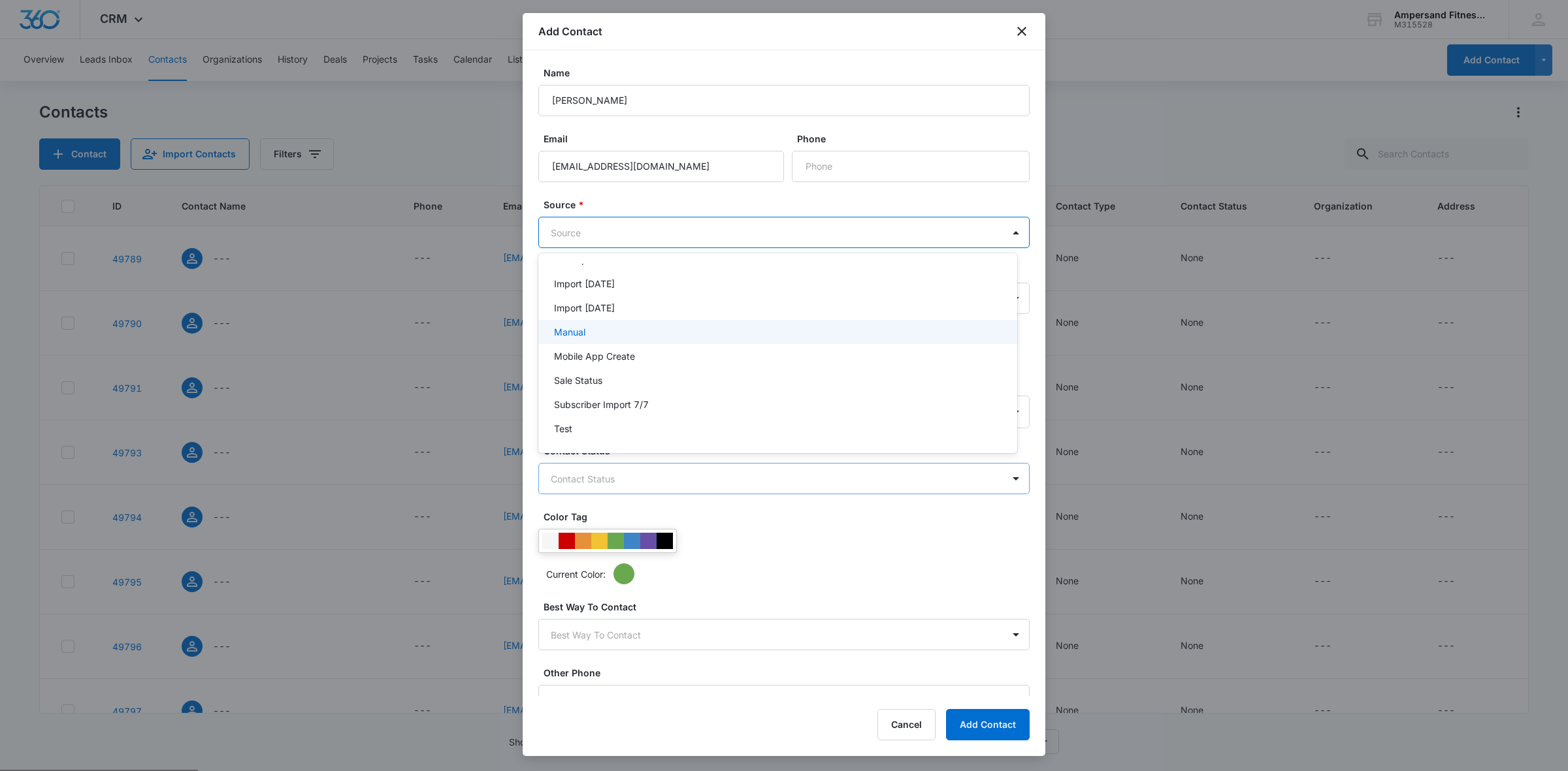
click at [716, 338] on div "Manual" at bounding box center [777, 332] width 445 height 14
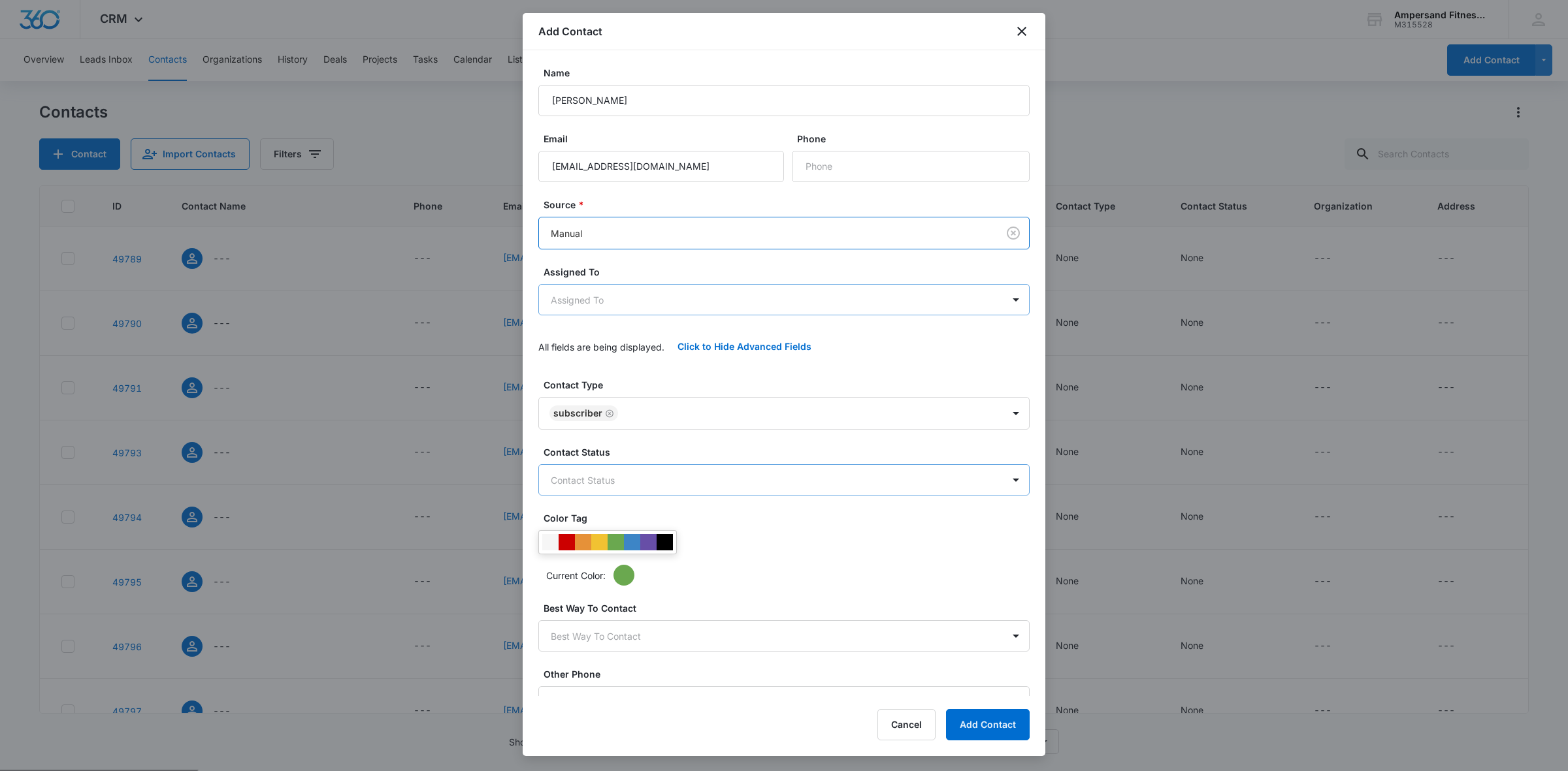
click at [672, 306] on body "CRM Apps Reputation Forms CRM Email Social POS Content Ads Intelligence Files B…" at bounding box center [784, 437] width 1568 height 874
click at [654, 371] on div "[PERSON_NAME]" at bounding box center [777, 370] width 445 height 14
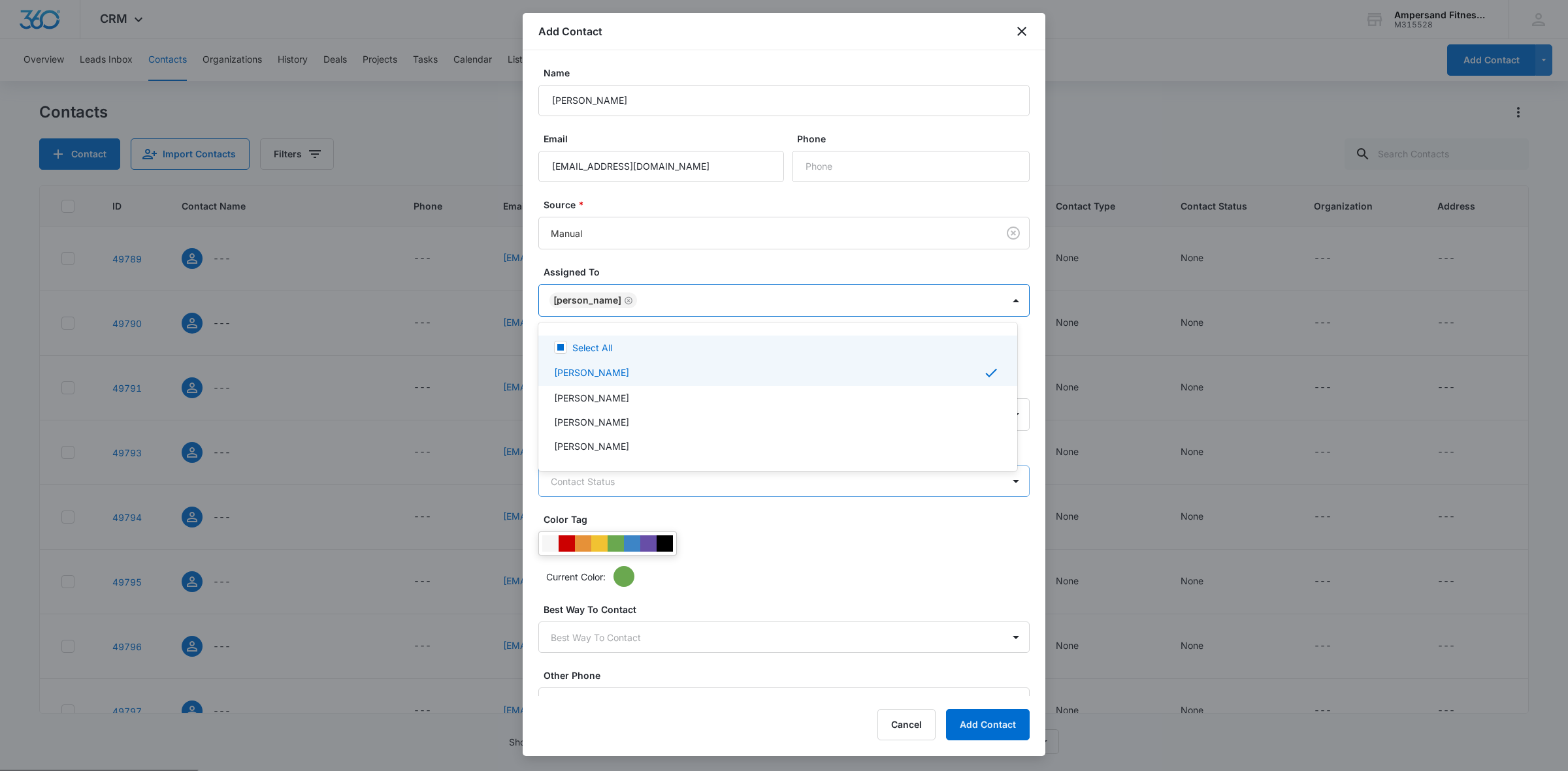
click at [583, 344] on p "Select All" at bounding box center [592, 348] width 40 height 14
checkbox input "true"
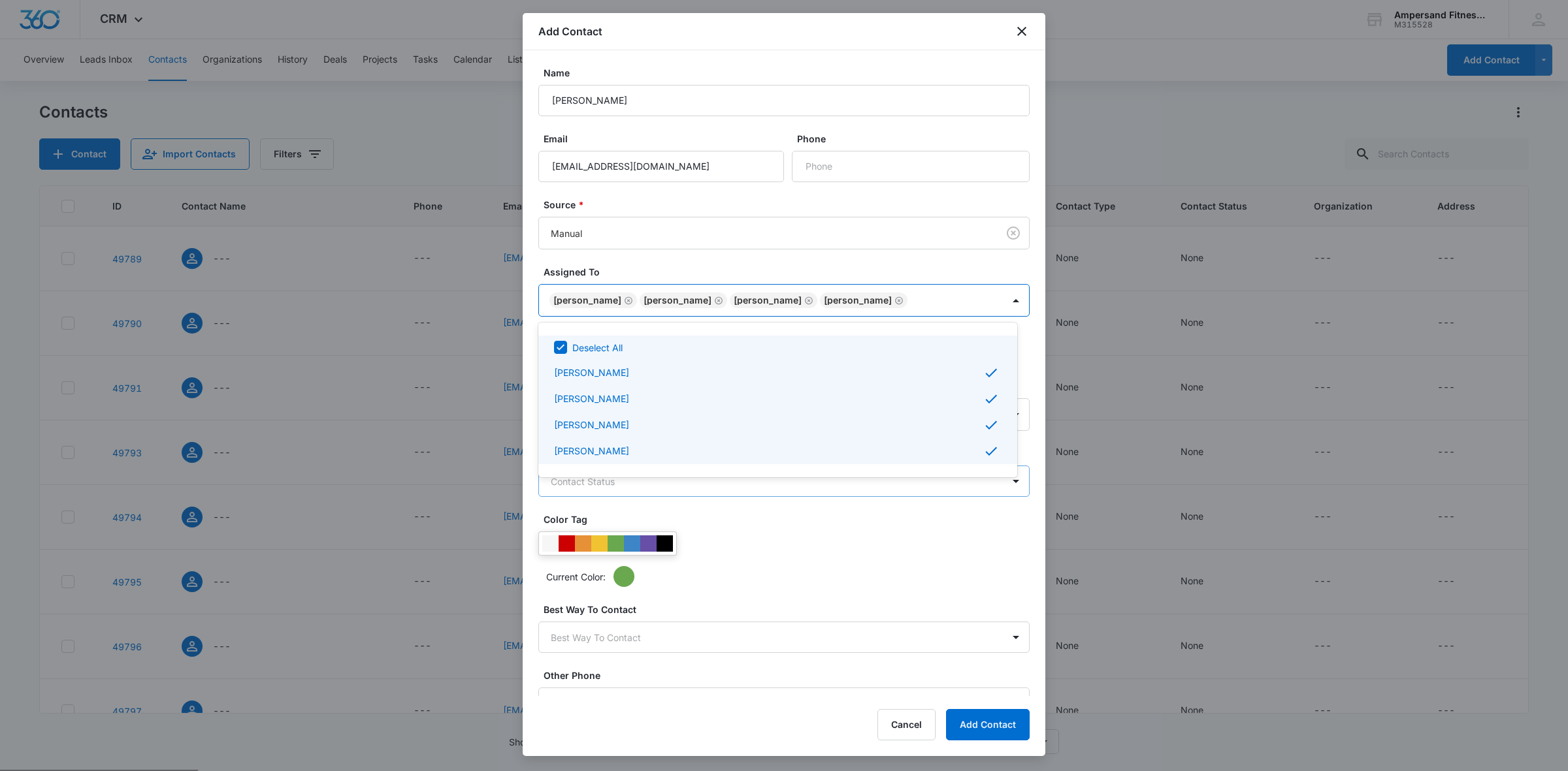
click at [819, 299] on div at bounding box center [784, 385] width 1568 height 771
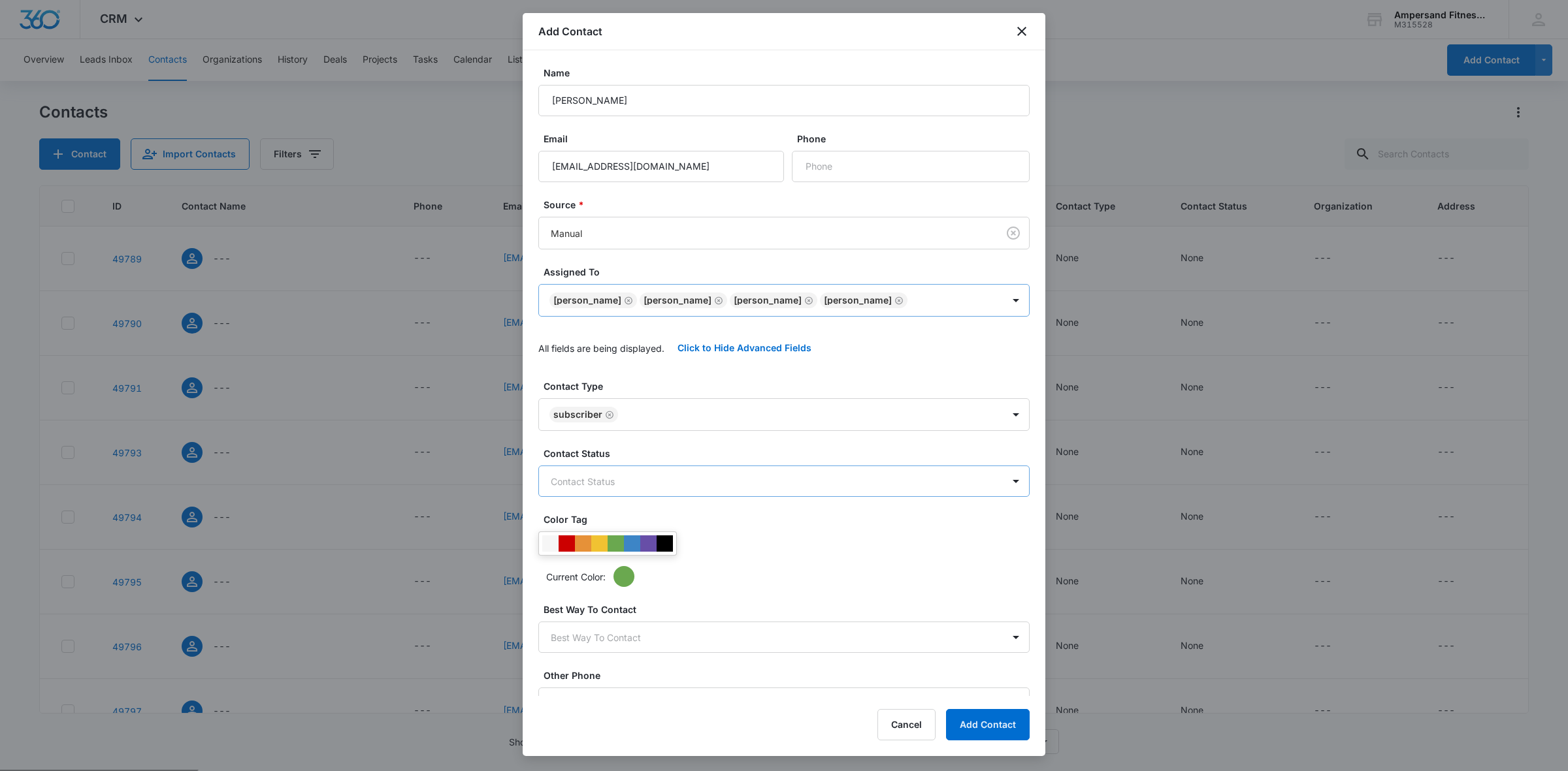
click at [715, 301] on icon "Remove Adam Eaton" at bounding box center [718, 300] width 8 height 8
click at [688, 299] on body "CRM Apps Reputation Forms CRM Email Social POS Content Ads Intelligence Files B…" at bounding box center [784, 437] width 1568 height 874
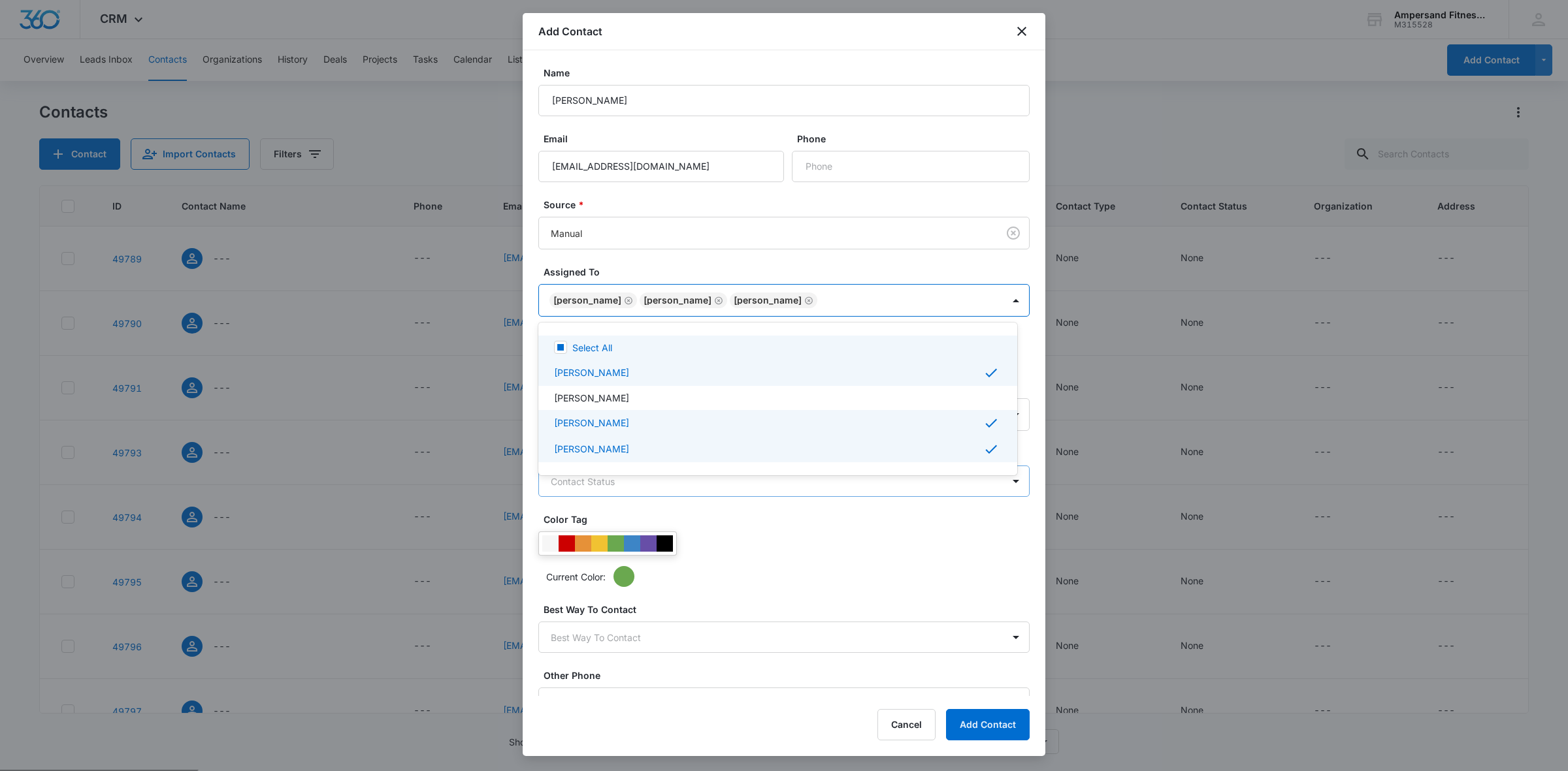
click at [638, 298] on div at bounding box center [784, 385] width 1568 height 771
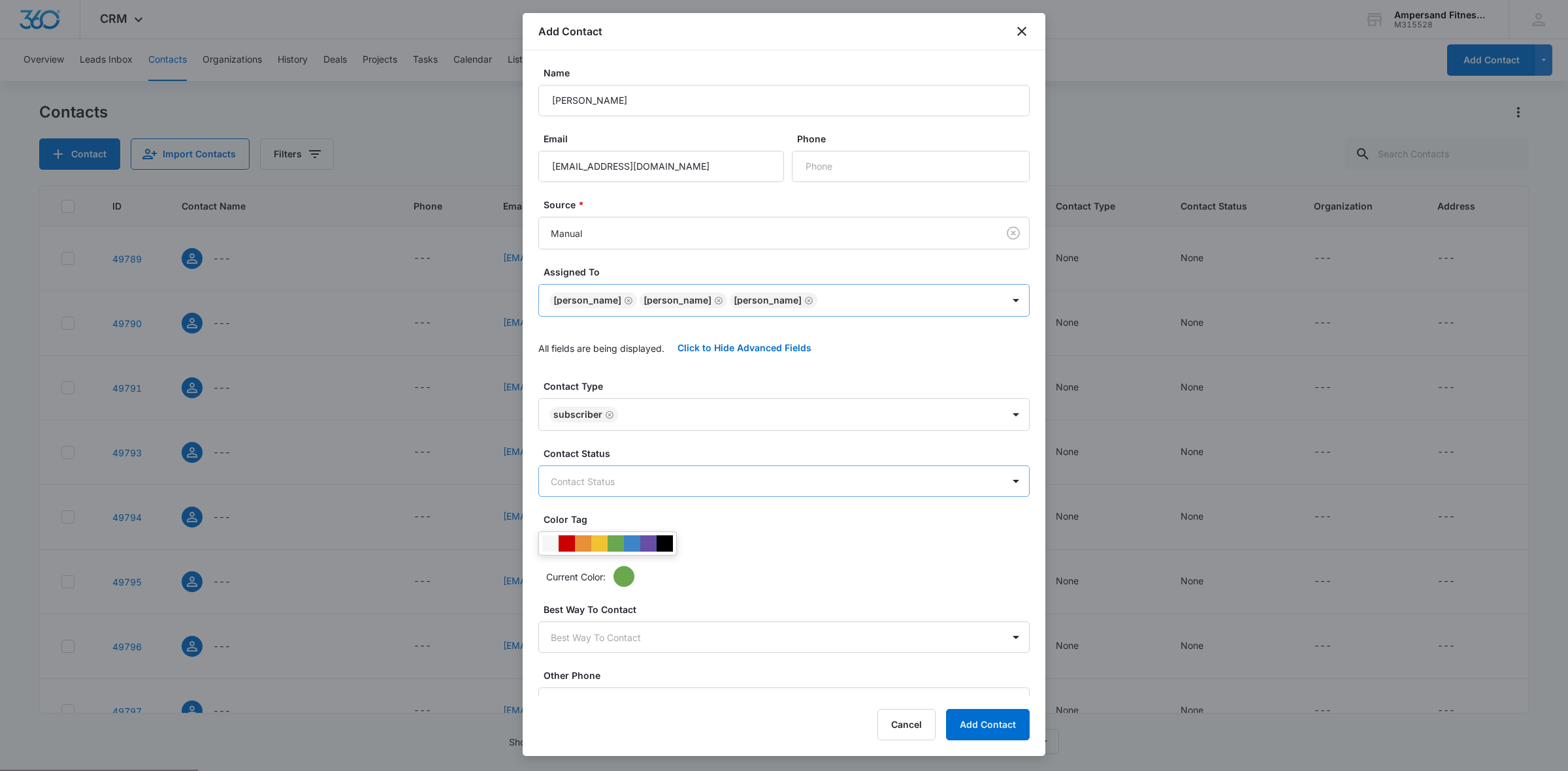
click at [633, 298] on icon "Remove Michael Ramossite" at bounding box center [628, 300] width 9 height 10
click at [714, 298] on icon "Remove John A" at bounding box center [718, 300] width 9 height 10
click at [624, 302] on icon "Remove Erin Feil" at bounding box center [628, 300] width 9 height 10
click at [716, 265] on form "Name kenneth kopan Email mrkkopan@gmail.com Phone Source * Manual Assigned To A…" at bounding box center [784, 391] width 492 height 651
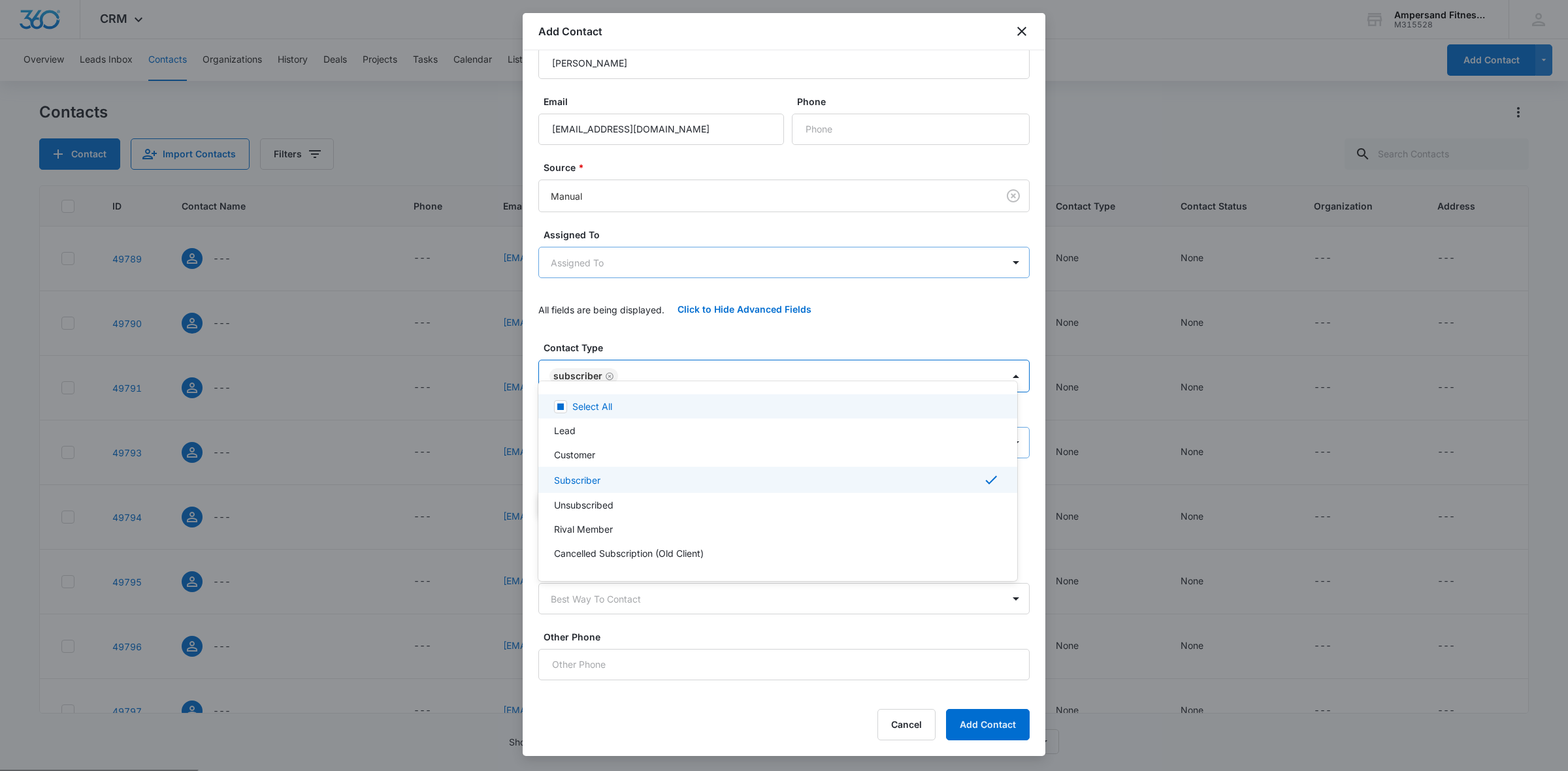
click at [747, 344] on body "CRM Apps Reputation Forms CRM Email Social POS Content Ads Intelligence Files B…" at bounding box center [784, 385] width 1568 height 771
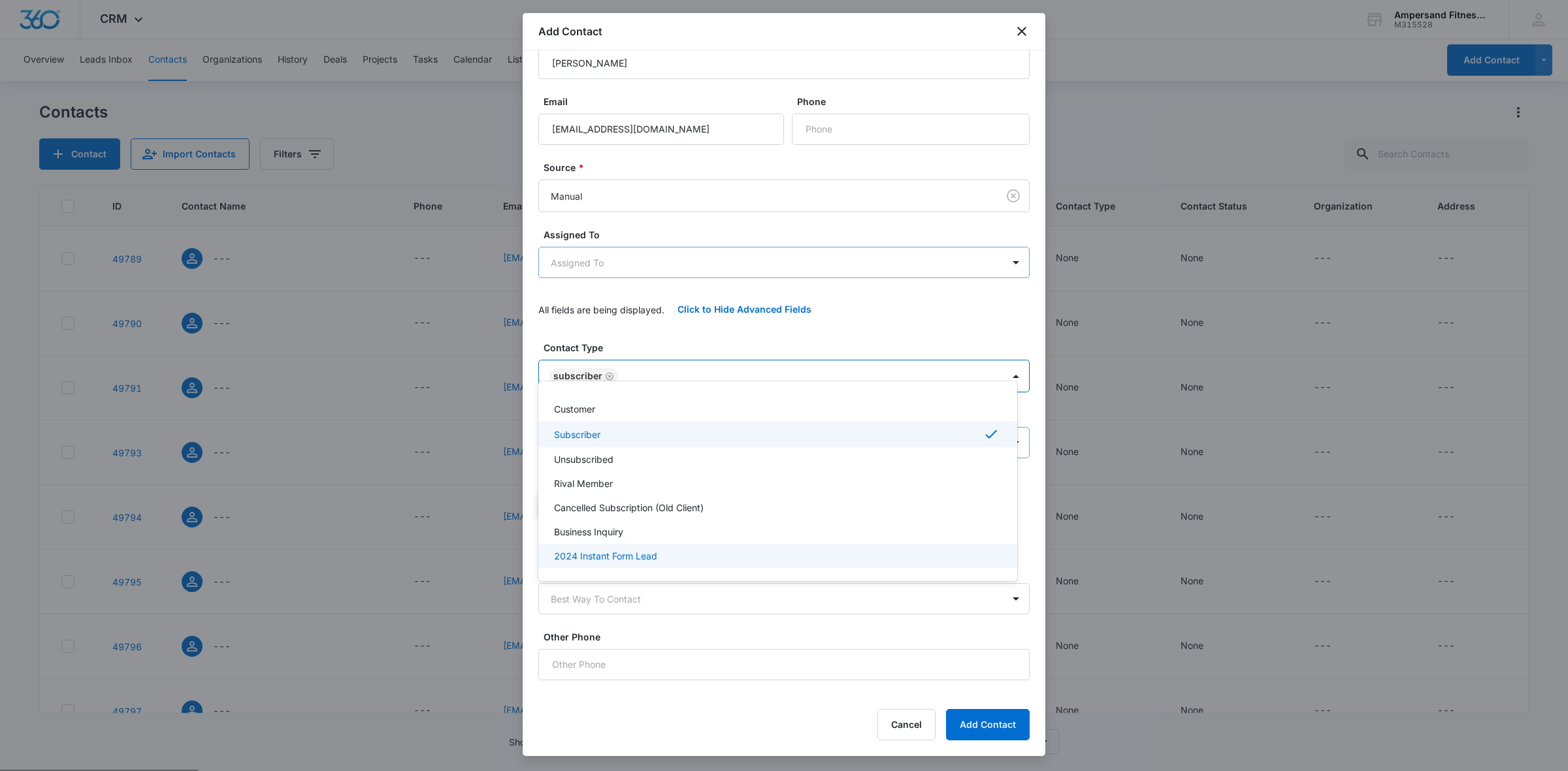
click at [756, 636] on div at bounding box center [784, 385] width 1568 height 771
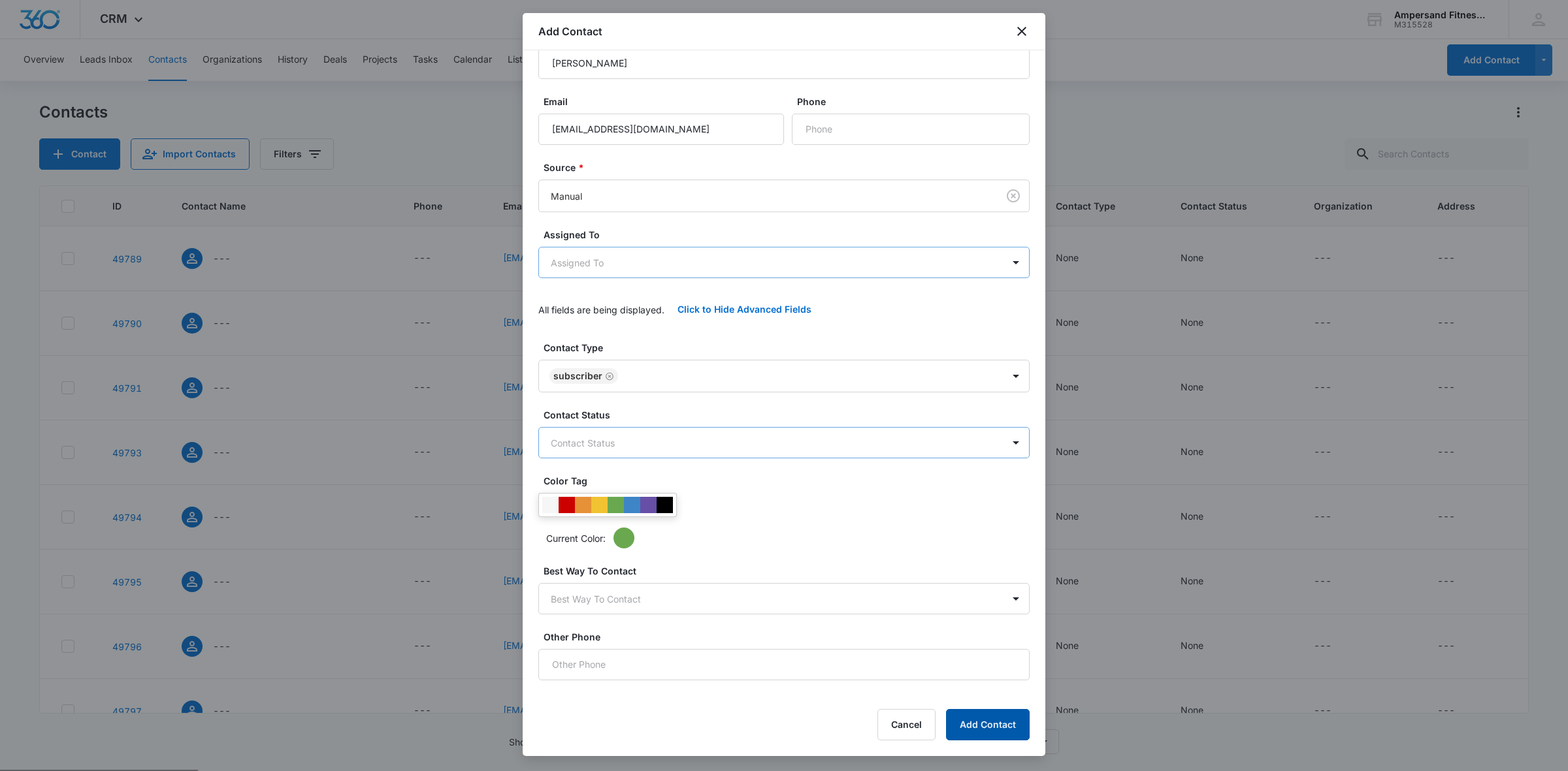
click at [1007, 731] on button "Add Contact" at bounding box center [988, 725] width 84 height 32
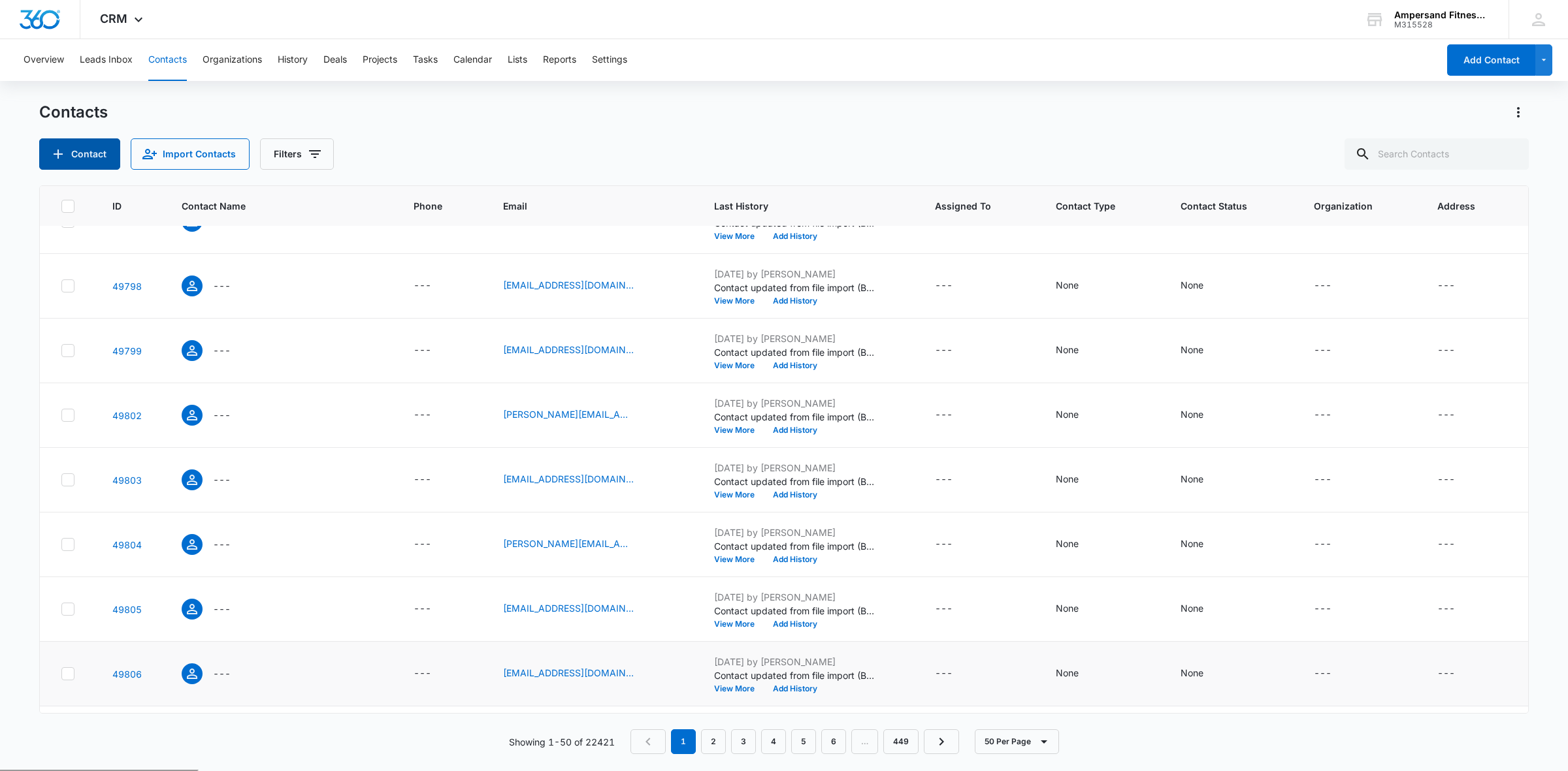
scroll to position [0, 0]
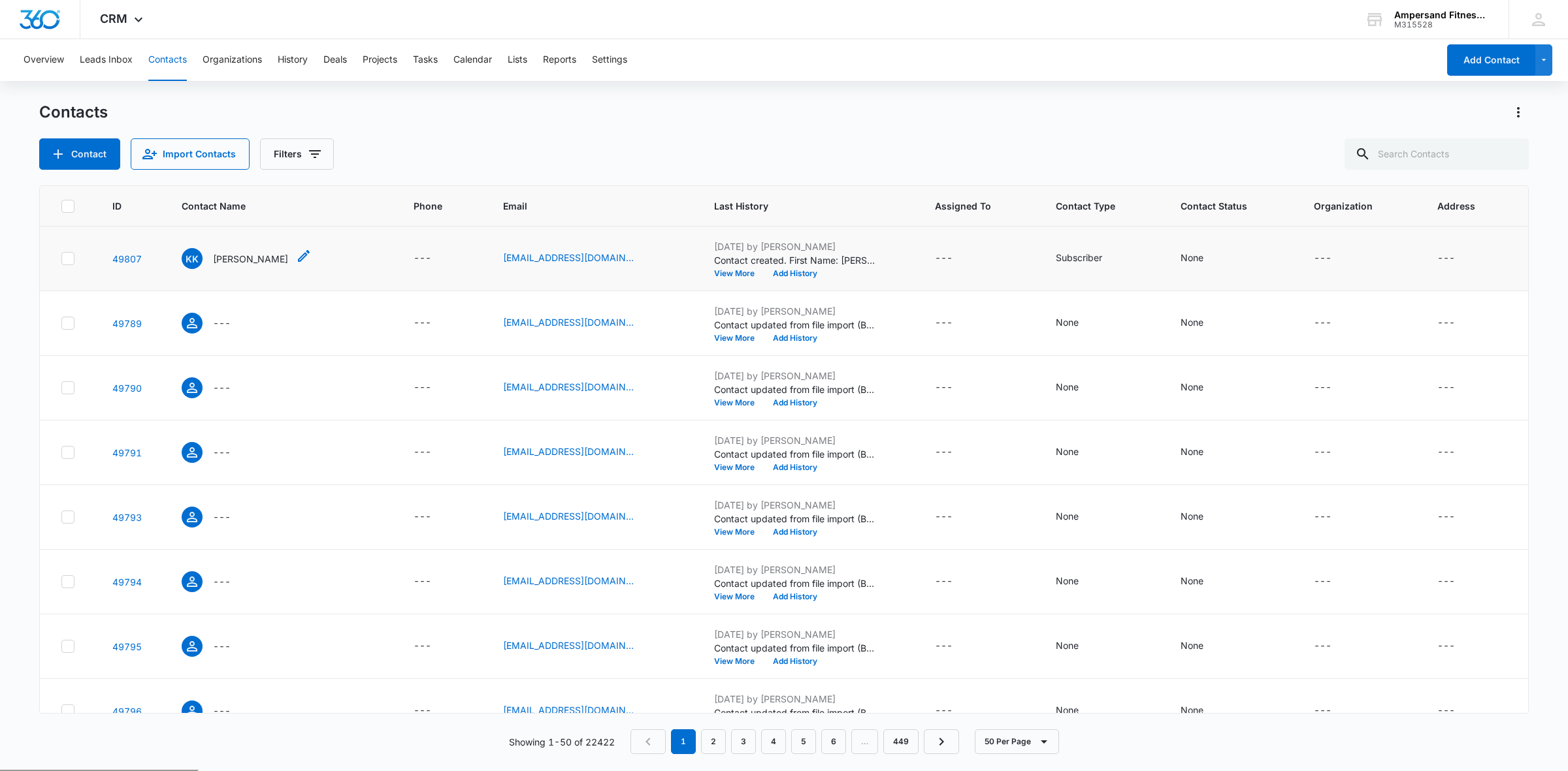
click at [232, 258] on p "Kenneth Kopan" at bounding box center [250, 259] width 75 height 14
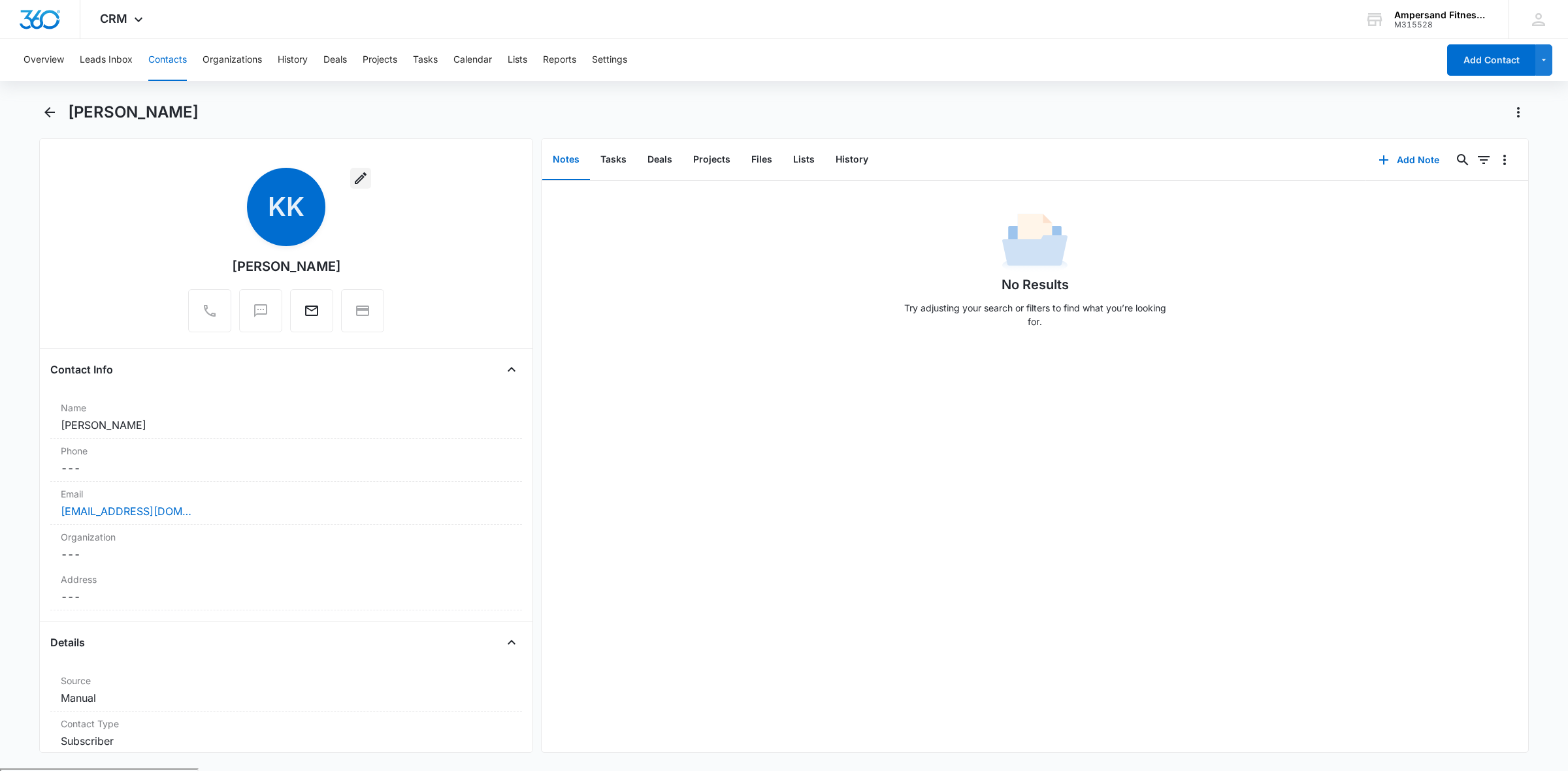
click at [354, 183] on icon "button" at bounding box center [361, 178] width 16 height 16
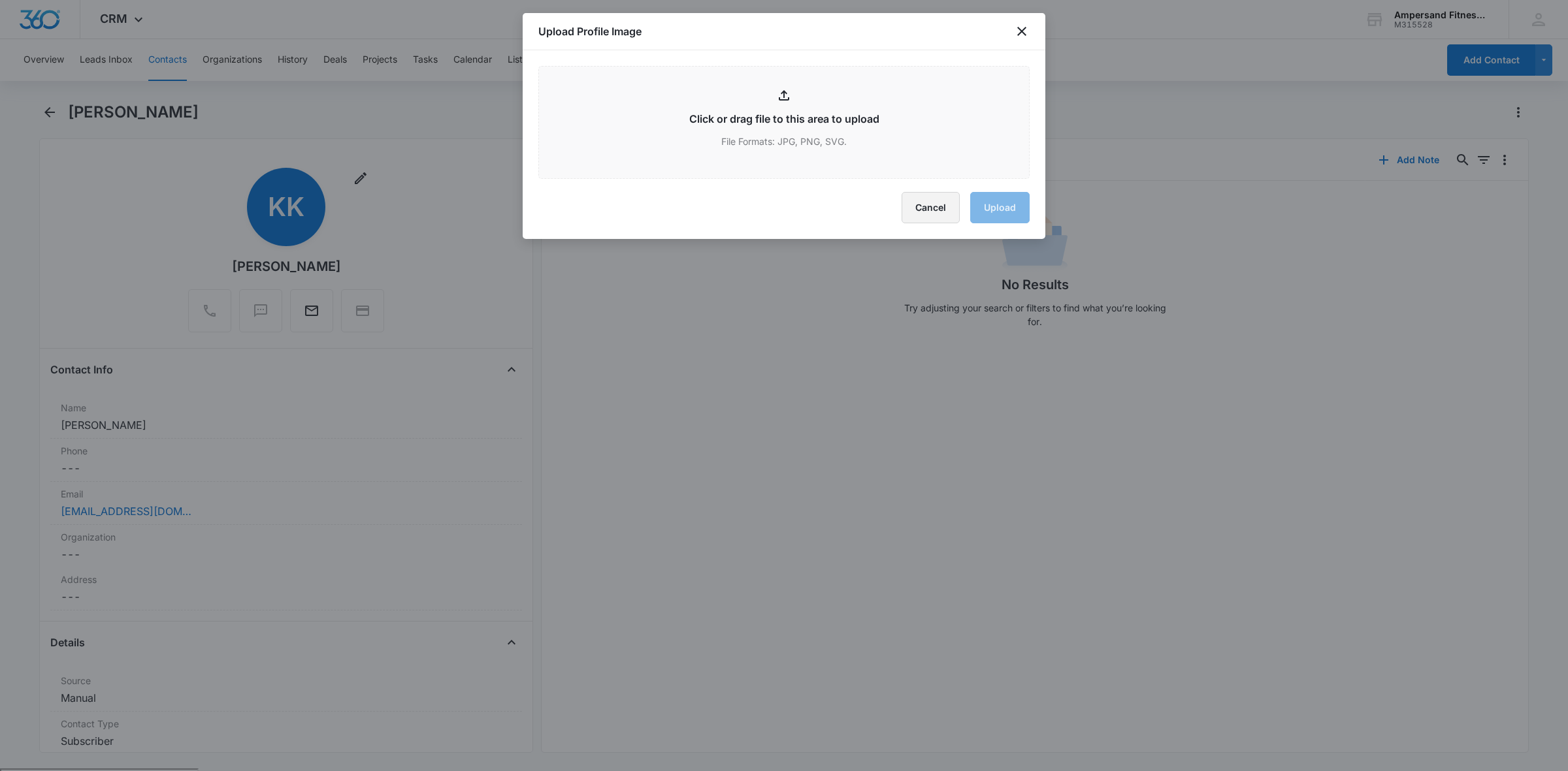
click at [915, 201] on button "Cancel" at bounding box center [930, 207] width 58 height 32
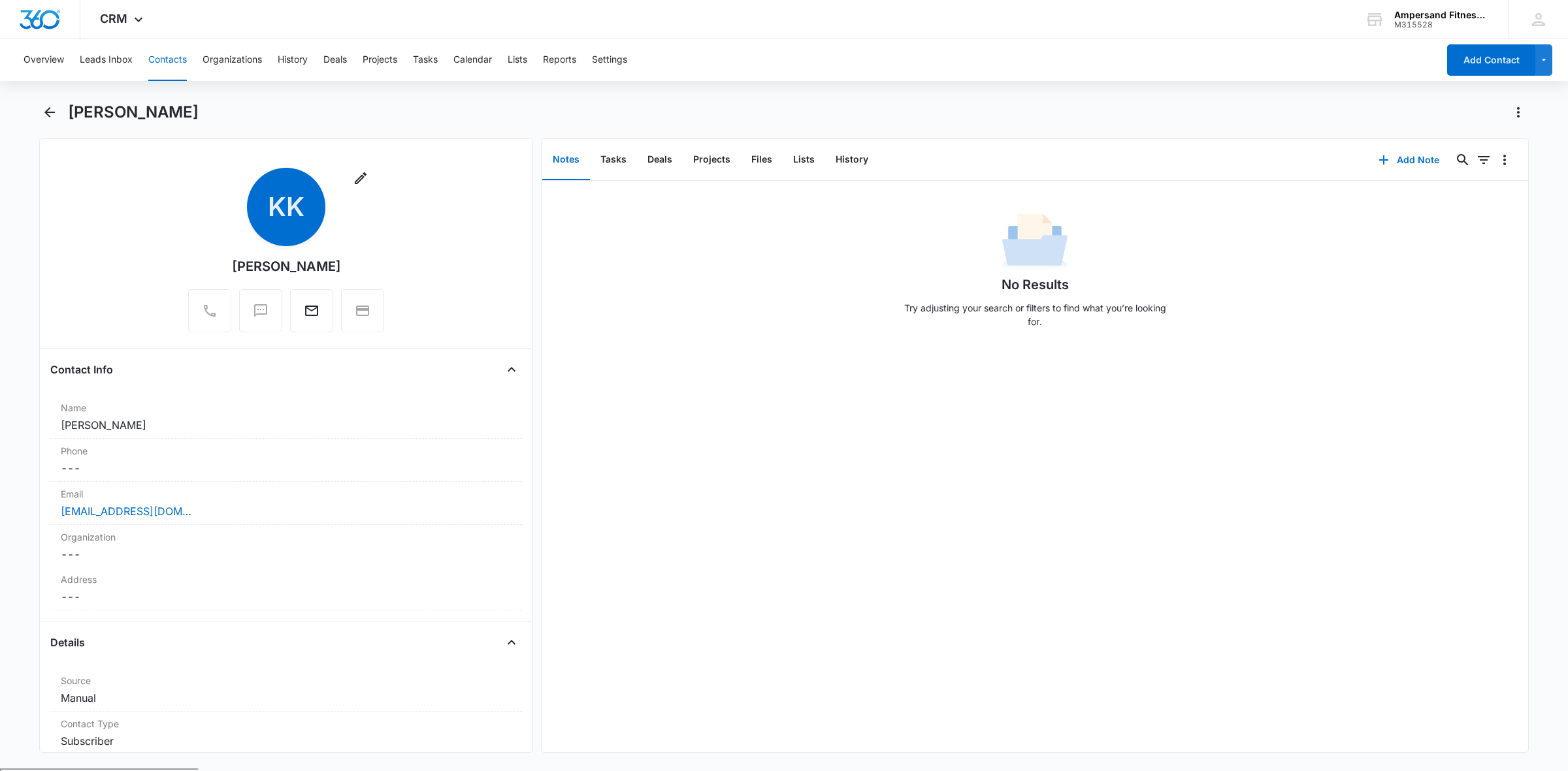
click at [286, 234] on span "KK" at bounding box center [286, 207] width 78 height 78
click at [356, 186] on button "button" at bounding box center [361, 178] width 21 height 21
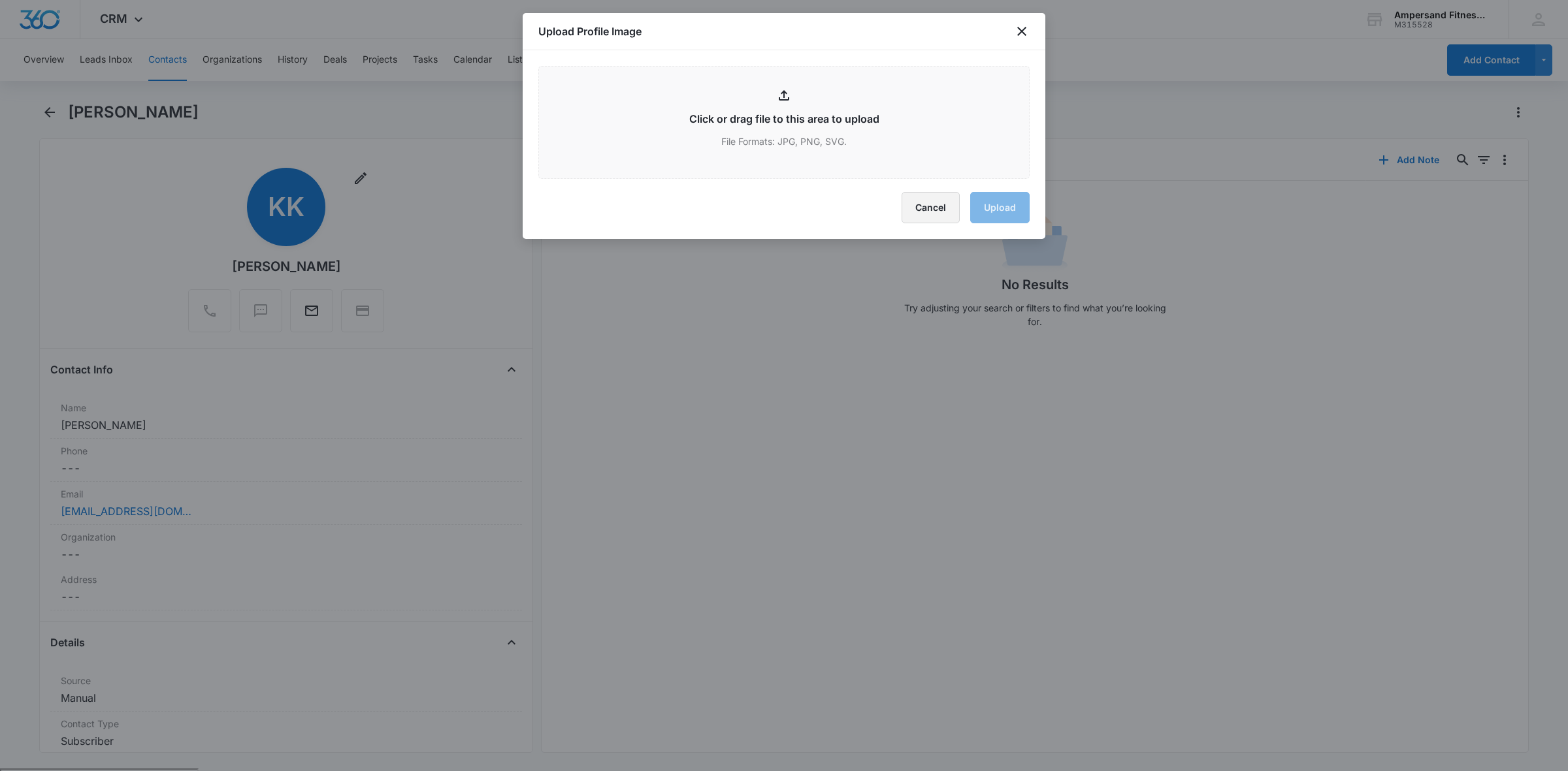
click at [925, 213] on button "Cancel" at bounding box center [930, 207] width 58 height 32
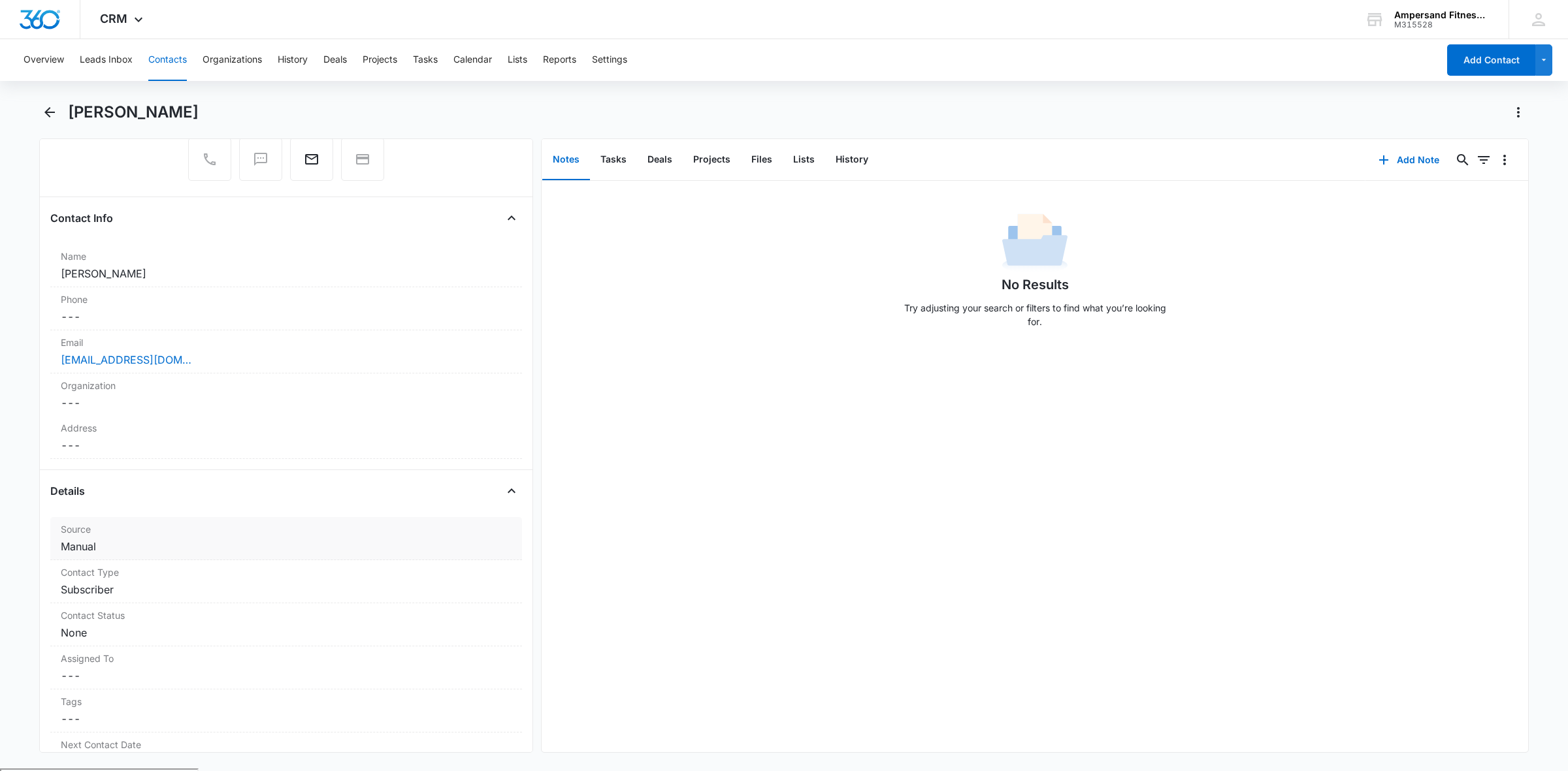
scroll to position [164, 0]
click at [167, 516] on label "Source" at bounding box center [286, 518] width 451 height 14
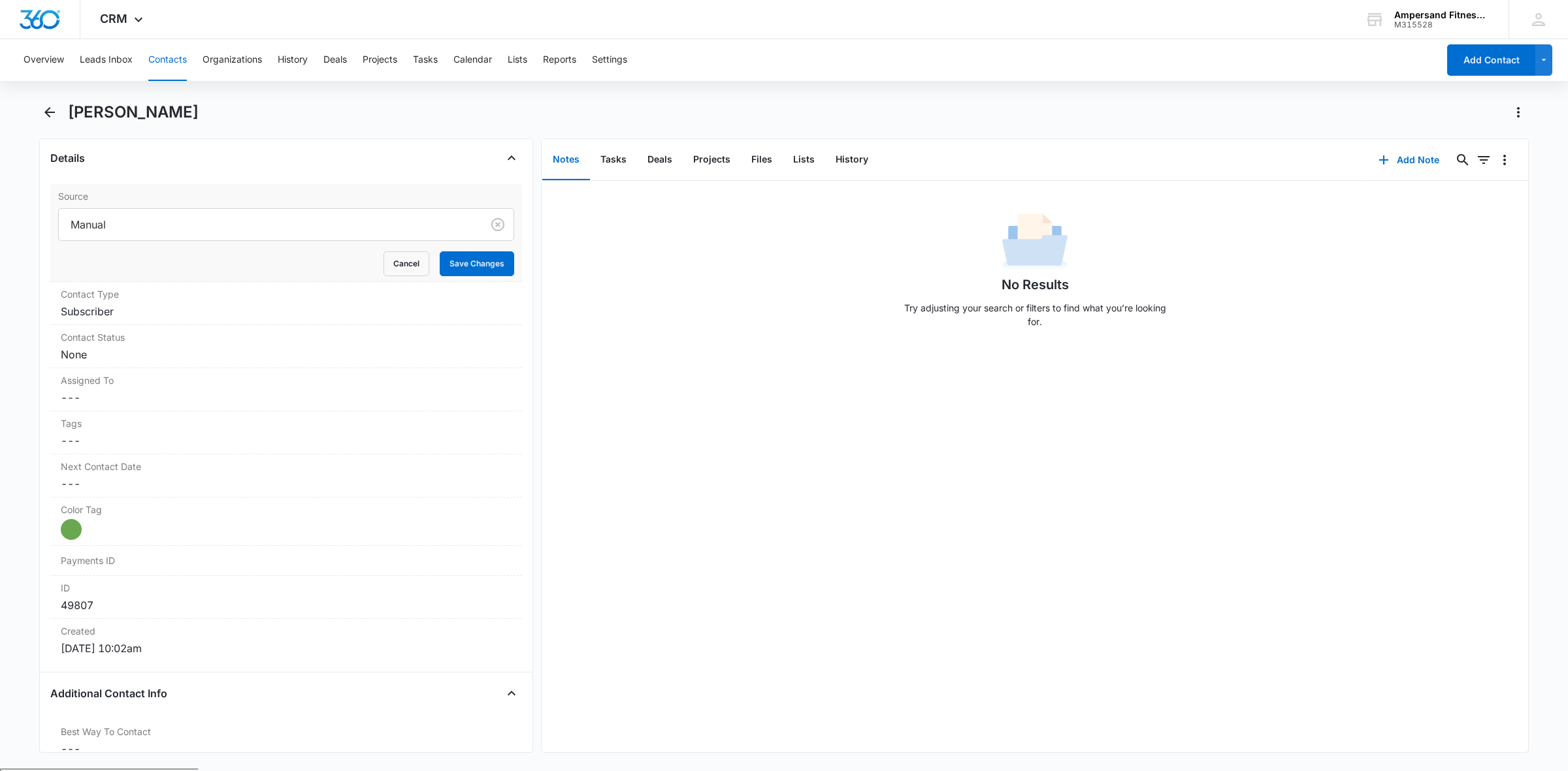
scroll to position [490, 0]
click at [121, 423] on label "Tags" at bounding box center [286, 418] width 451 height 14
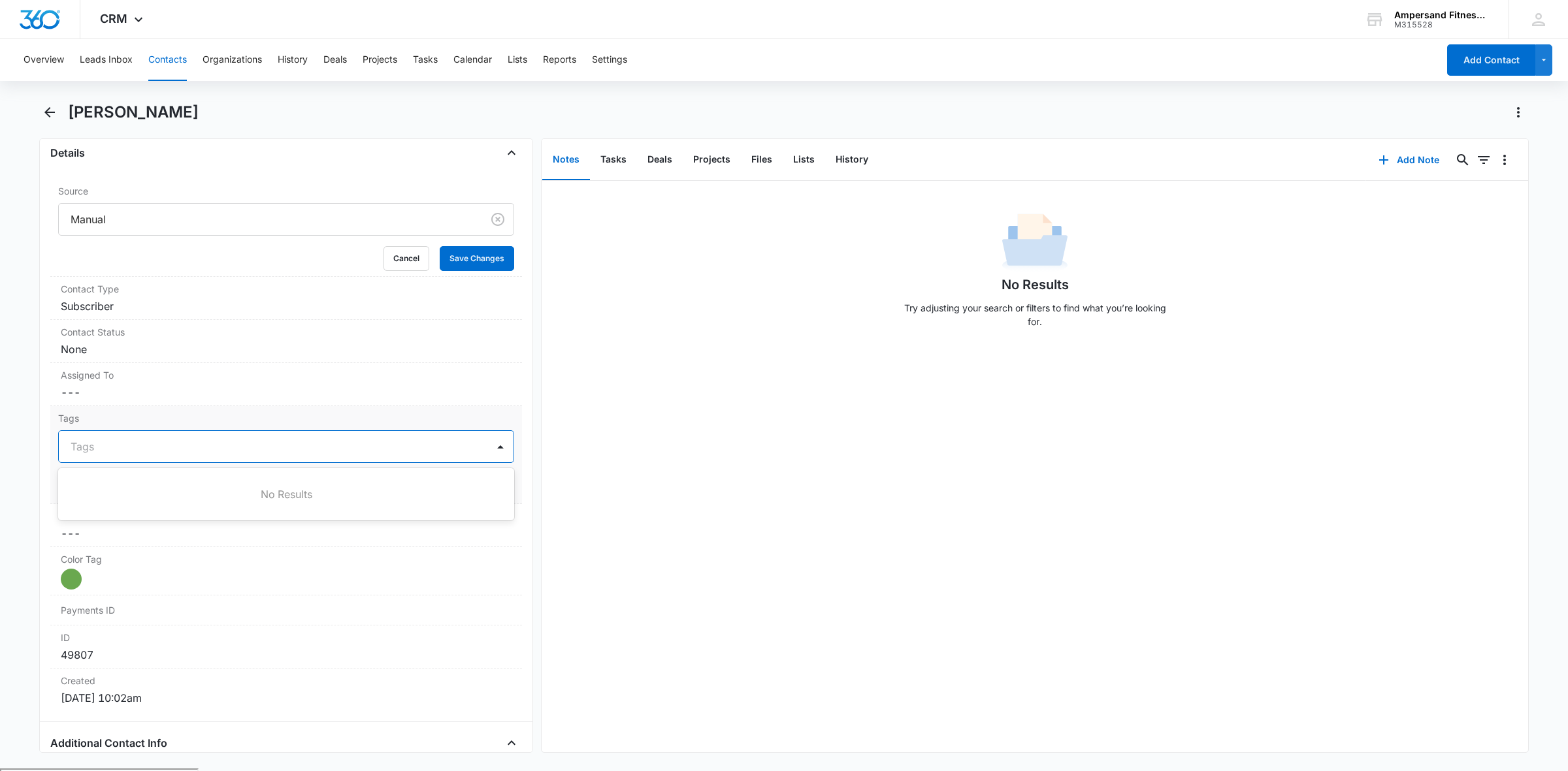
click at [141, 447] on div at bounding box center [278, 447] width 415 height 18
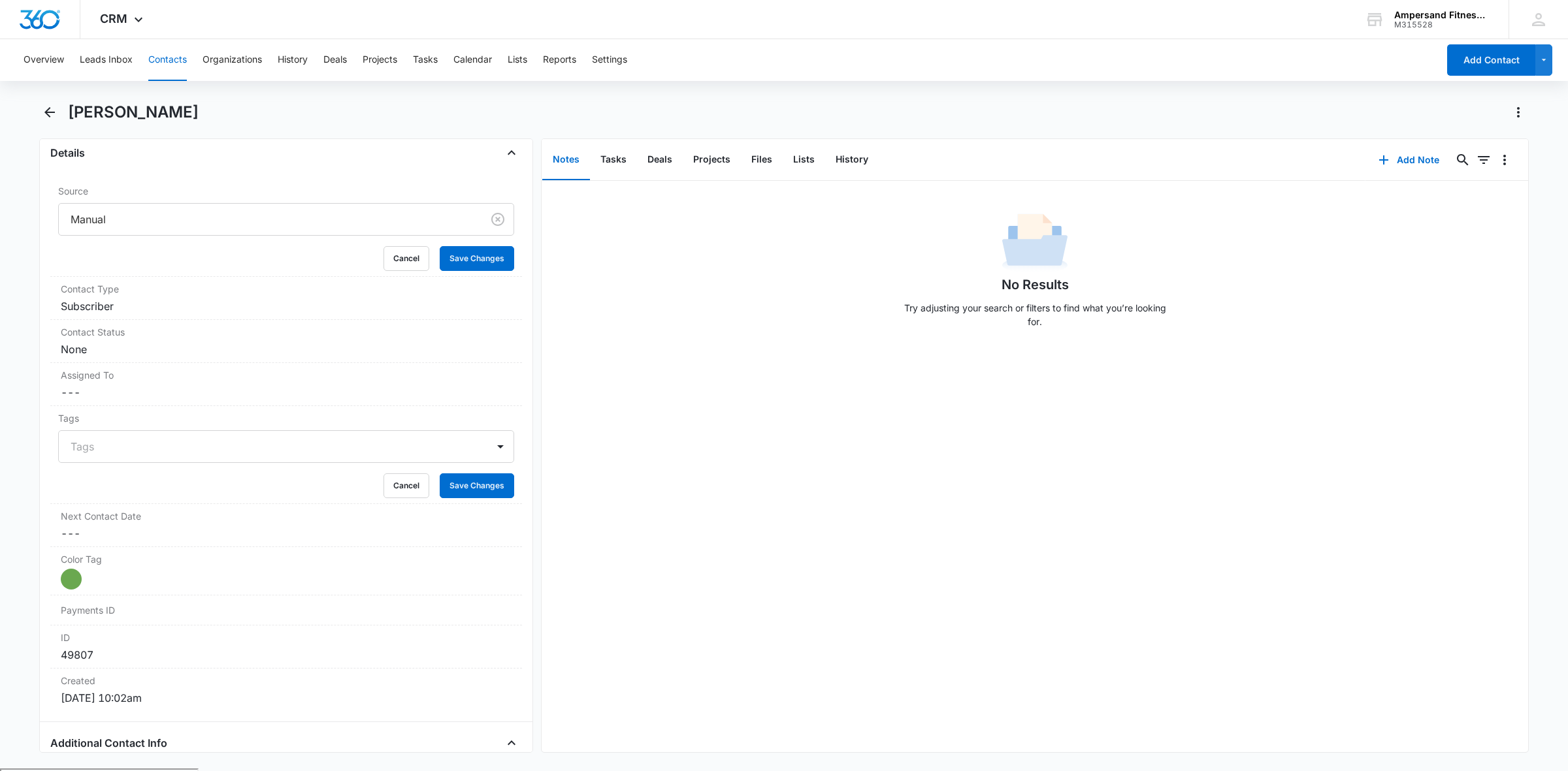
click at [784, 452] on div "No Results Try adjusting your search or filters to find what you’re looking for." at bounding box center [1035, 467] width 987 height 571
click at [389, 484] on button "Cancel" at bounding box center [406, 486] width 46 height 25
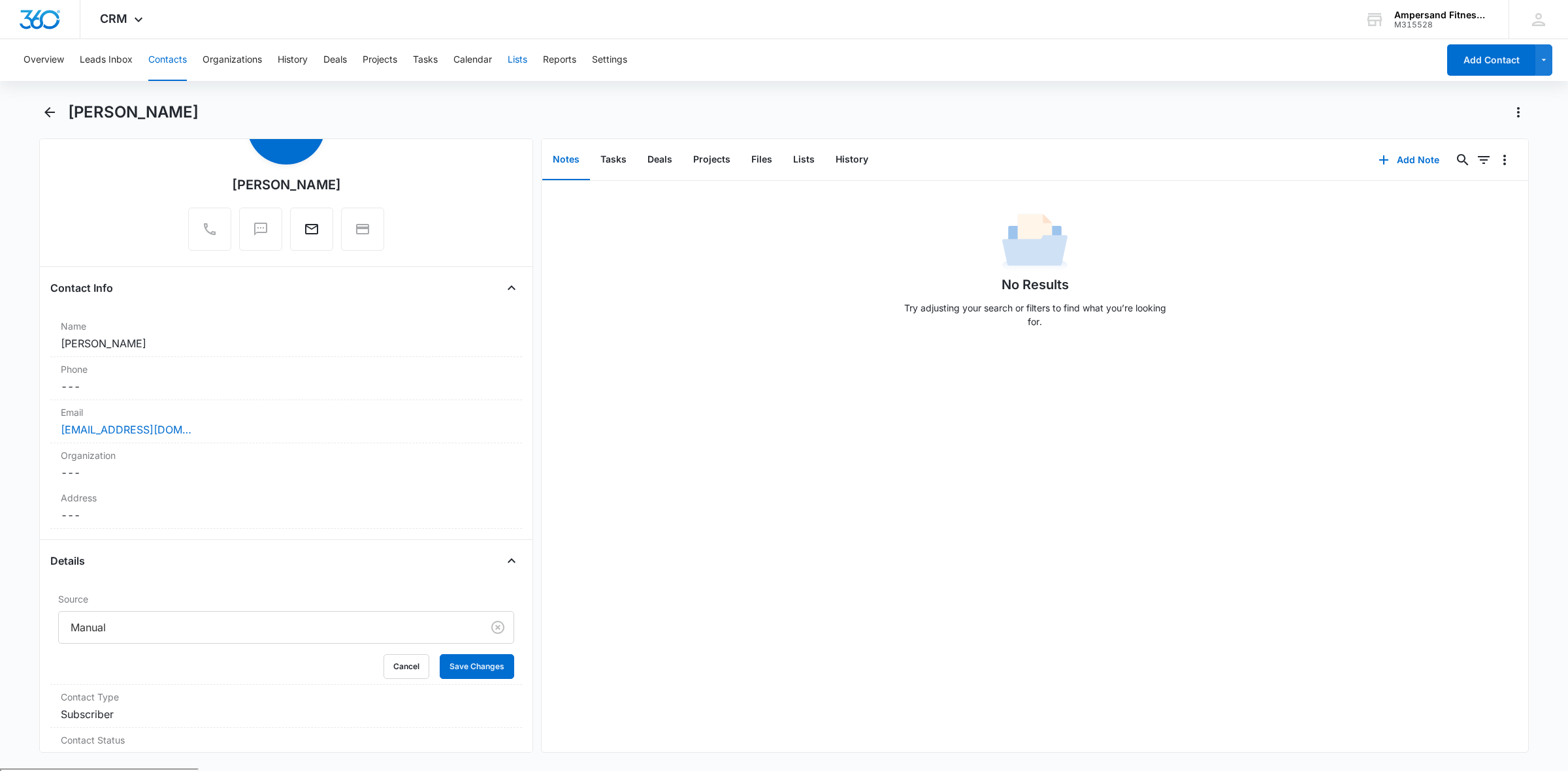
drag, startPoint x: 521, startPoint y: 52, endPoint x: 512, endPoint y: 57, distance: 10.3
click at [512, 57] on button "Lists" at bounding box center [517, 61] width 19 height 42
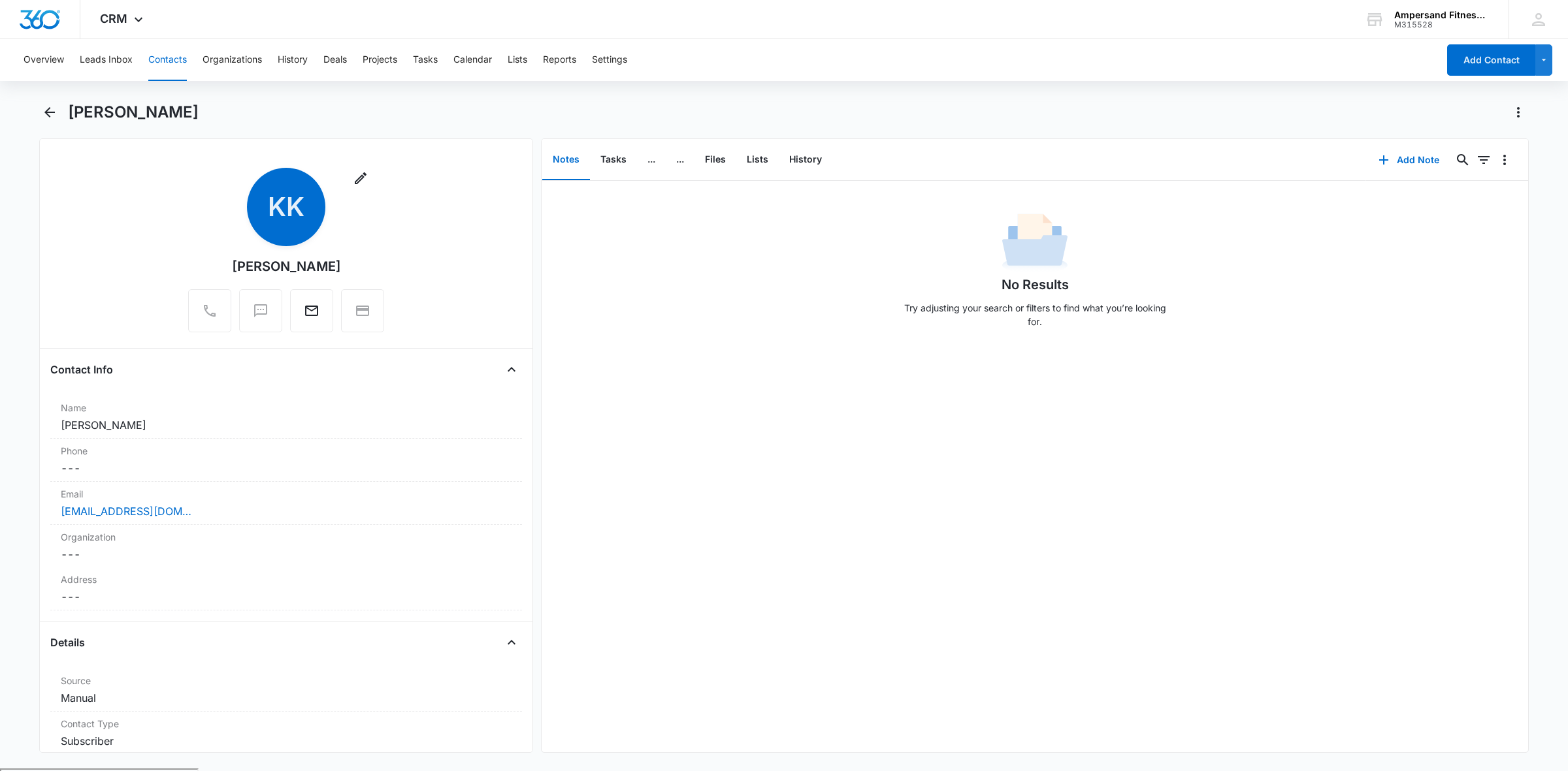
click at [942, 317] on p "Try adjusting your search or filters to find what you’re looking for." at bounding box center [1035, 314] width 274 height 27
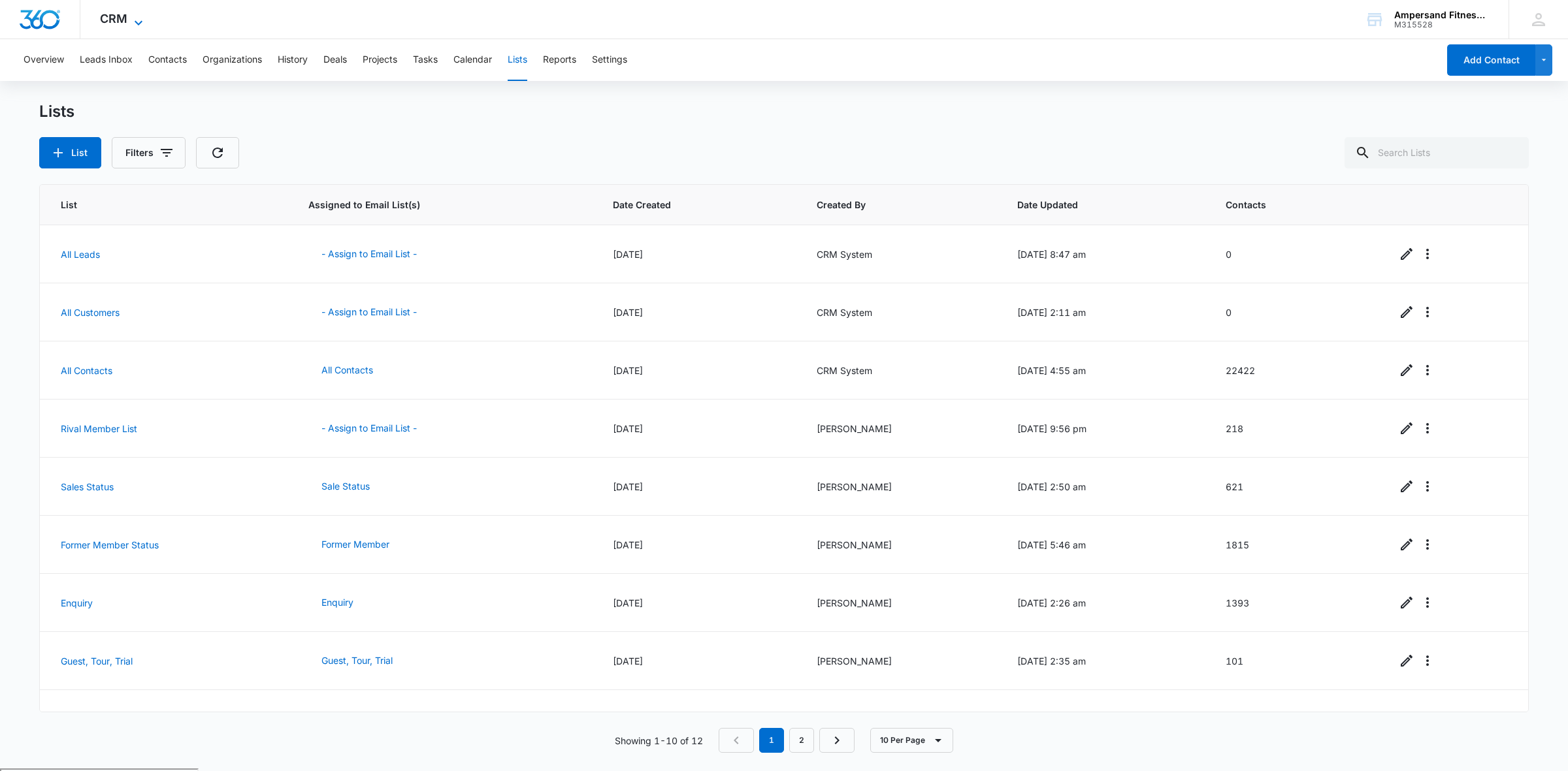
click at [118, 18] on span "CRM" at bounding box center [113, 18] width 27 height 14
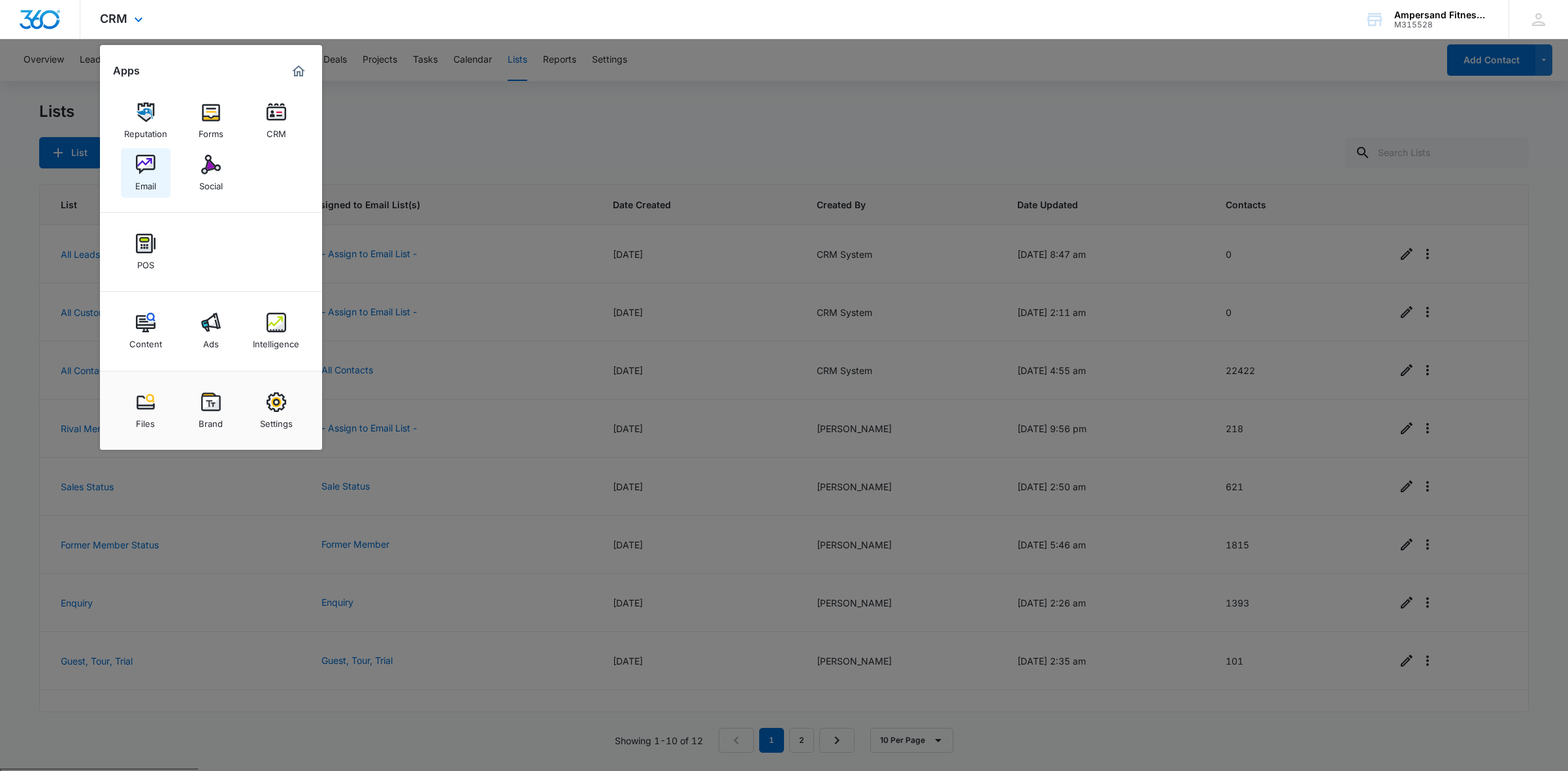
click at [154, 177] on div "Email" at bounding box center [146, 182] width 21 height 17
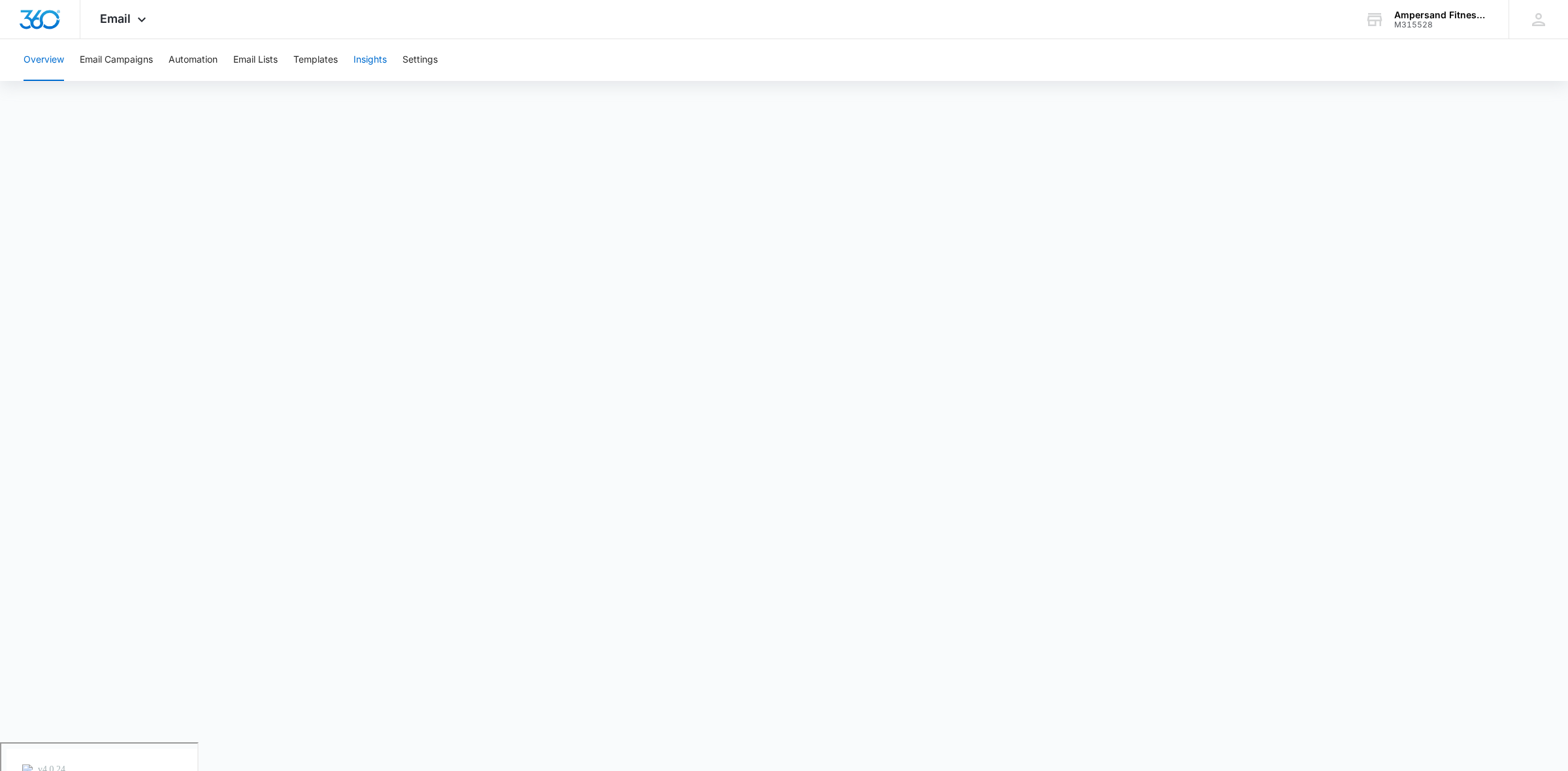
click at [358, 57] on button "Insights" at bounding box center [370, 61] width 33 height 42
click at [101, 57] on button "Email Campaigns" at bounding box center [116, 61] width 73 height 42
click at [240, 60] on button "Email Lists" at bounding box center [255, 61] width 45 height 42
click at [108, 20] on span "Email" at bounding box center [115, 18] width 31 height 14
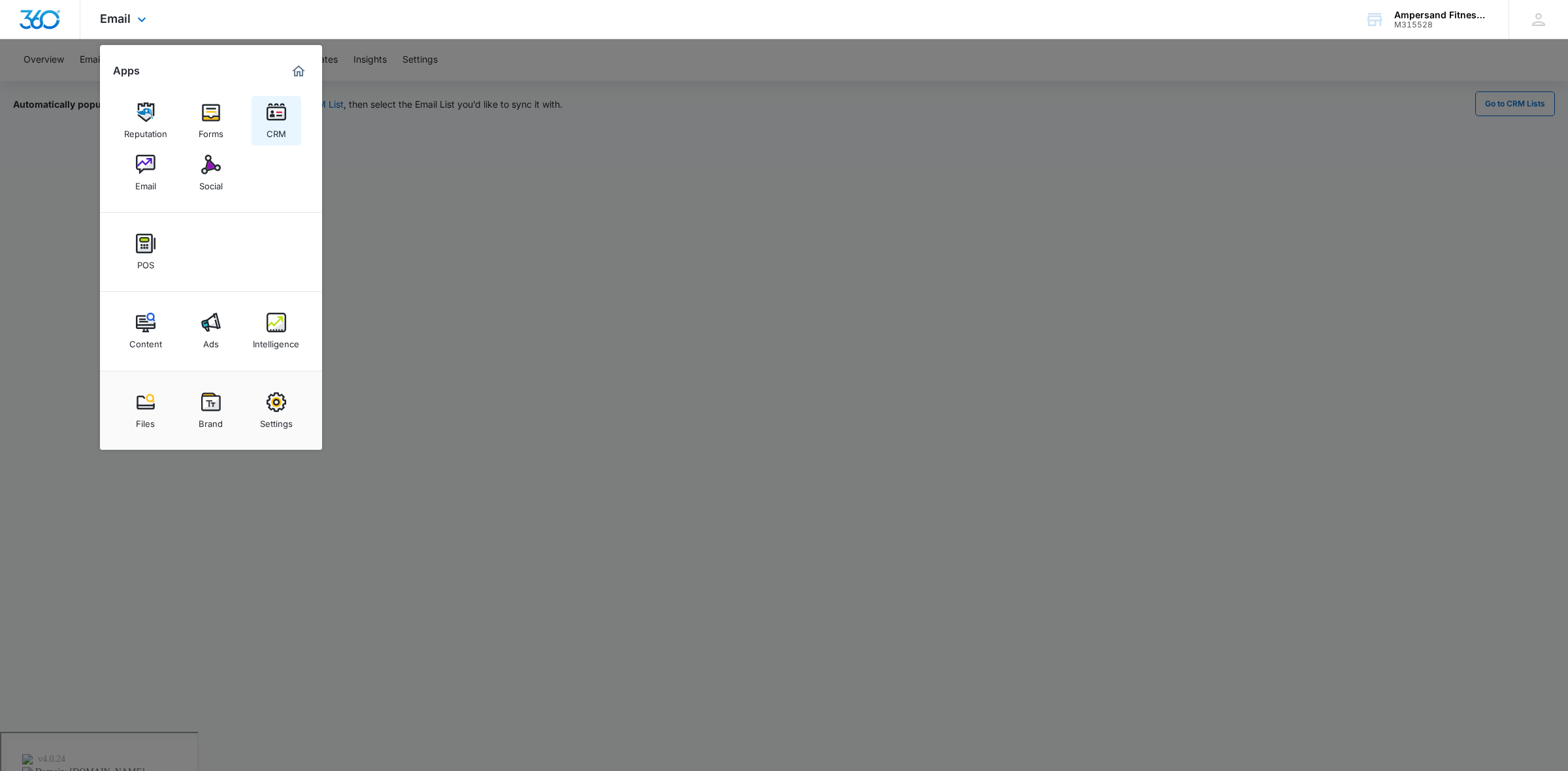
click at [272, 113] on img at bounding box center [276, 113] width 19 height 19
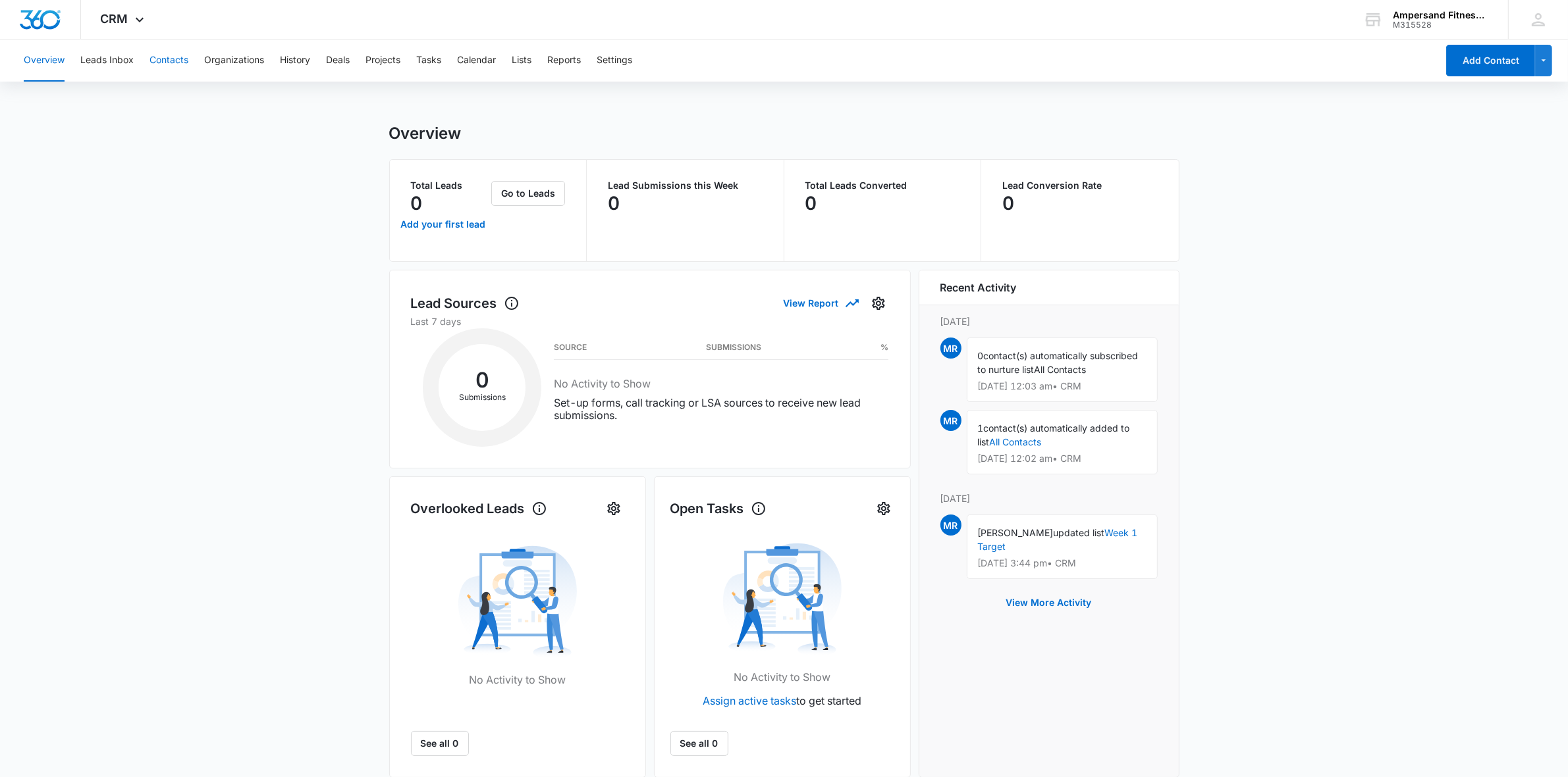
click at [165, 60] on button "Contacts" at bounding box center [169, 61] width 39 height 43
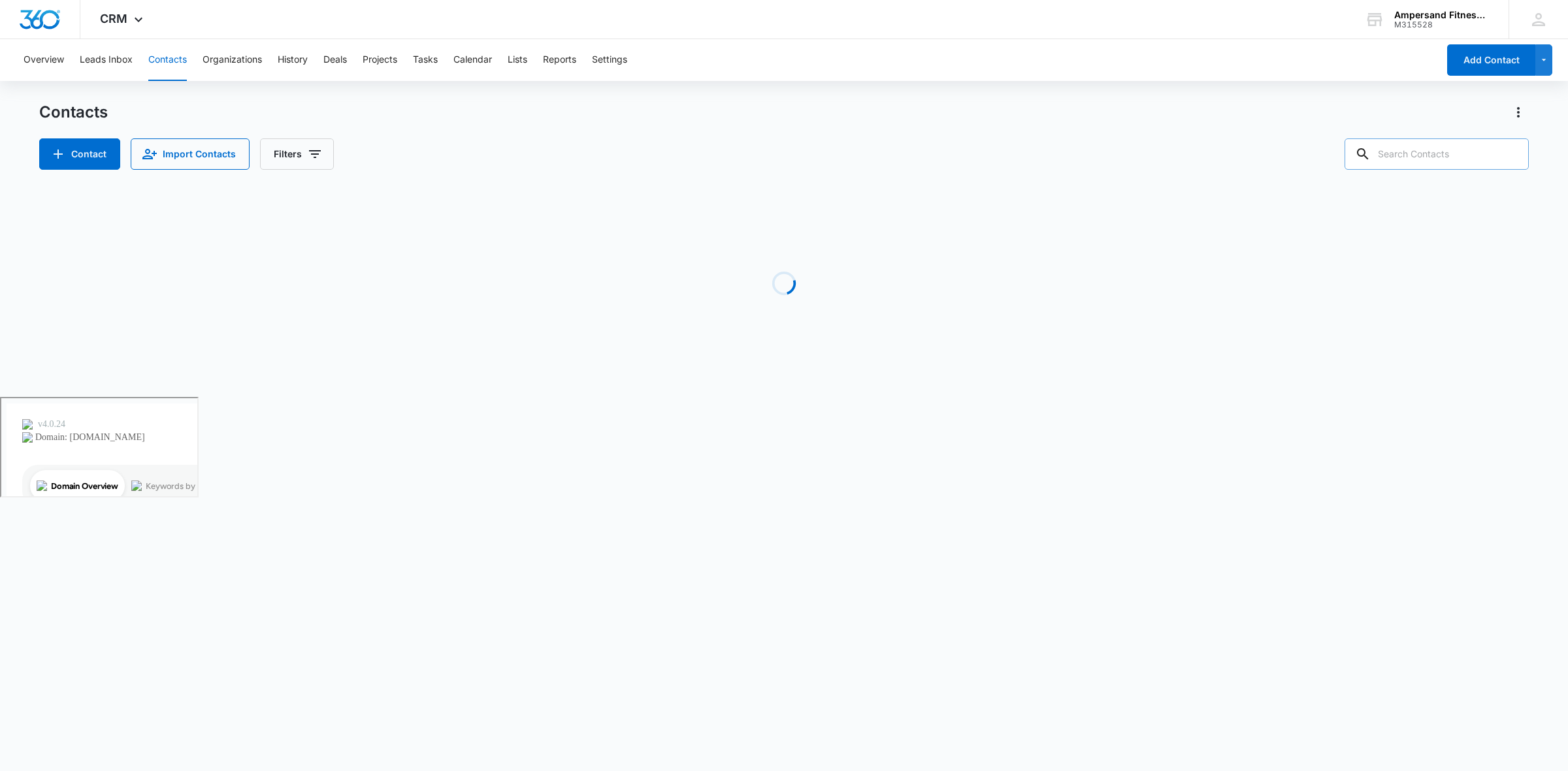
click at [1416, 161] on input "text" at bounding box center [1436, 154] width 184 height 32
paste input "[EMAIL_ADDRESS][DOMAIN_NAME]"
type input "[EMAIL_ADDRESS][DOMAIN_NAME]"
click at [1042, 164] on div "Contact Import Contacts Filters artfeat@comcast.net" at bounding box center [784, 154] width 1490 height 32
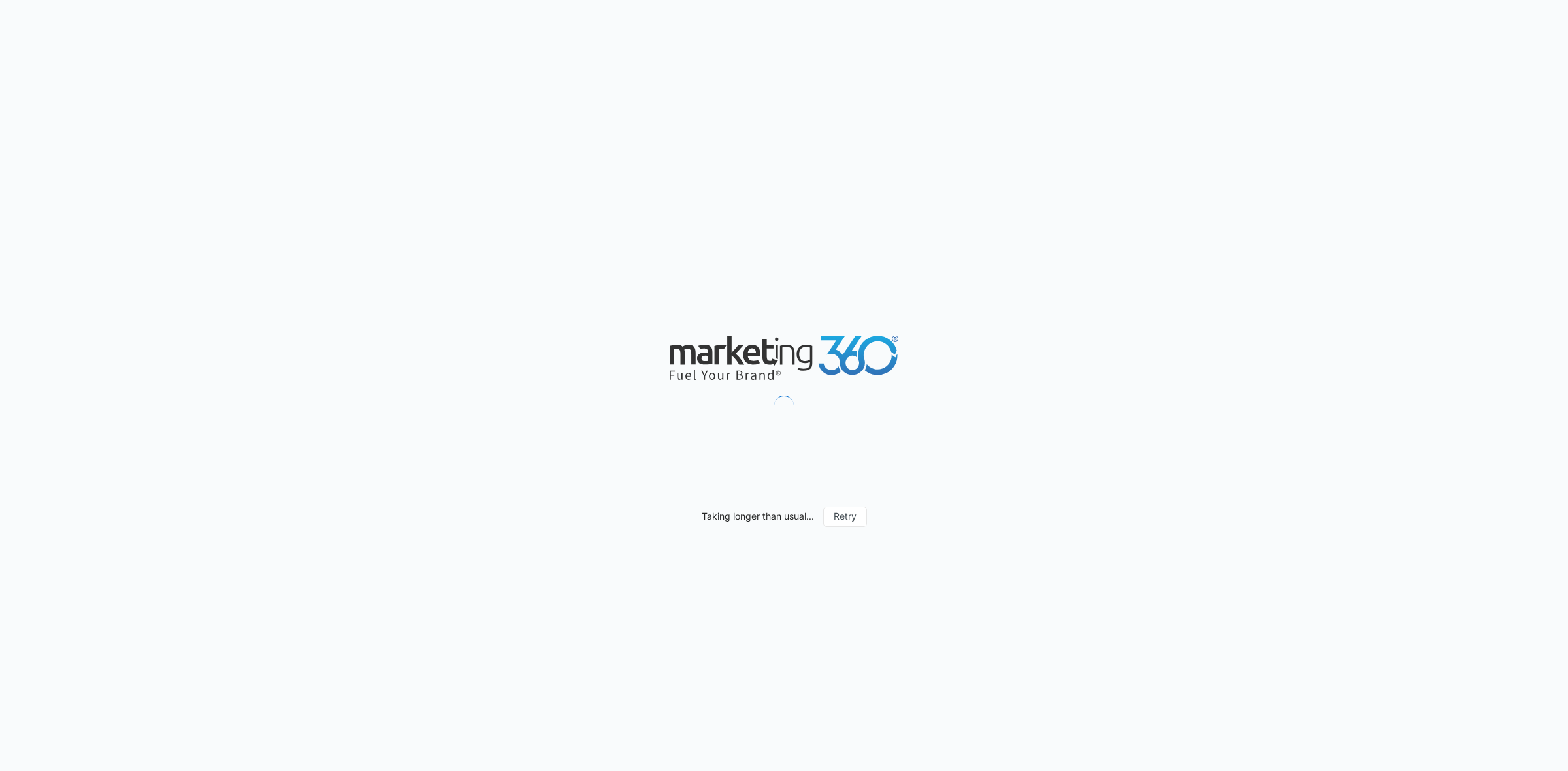
drag, startPoint x: 0, startPoint y: 0, endPoint x: 1042, endPoint y: 164, distance: 1054.8
click at [1042, 164] on div "Taking longer than usual... Retry" at bounding box center [784, 385] width 1568 height 771
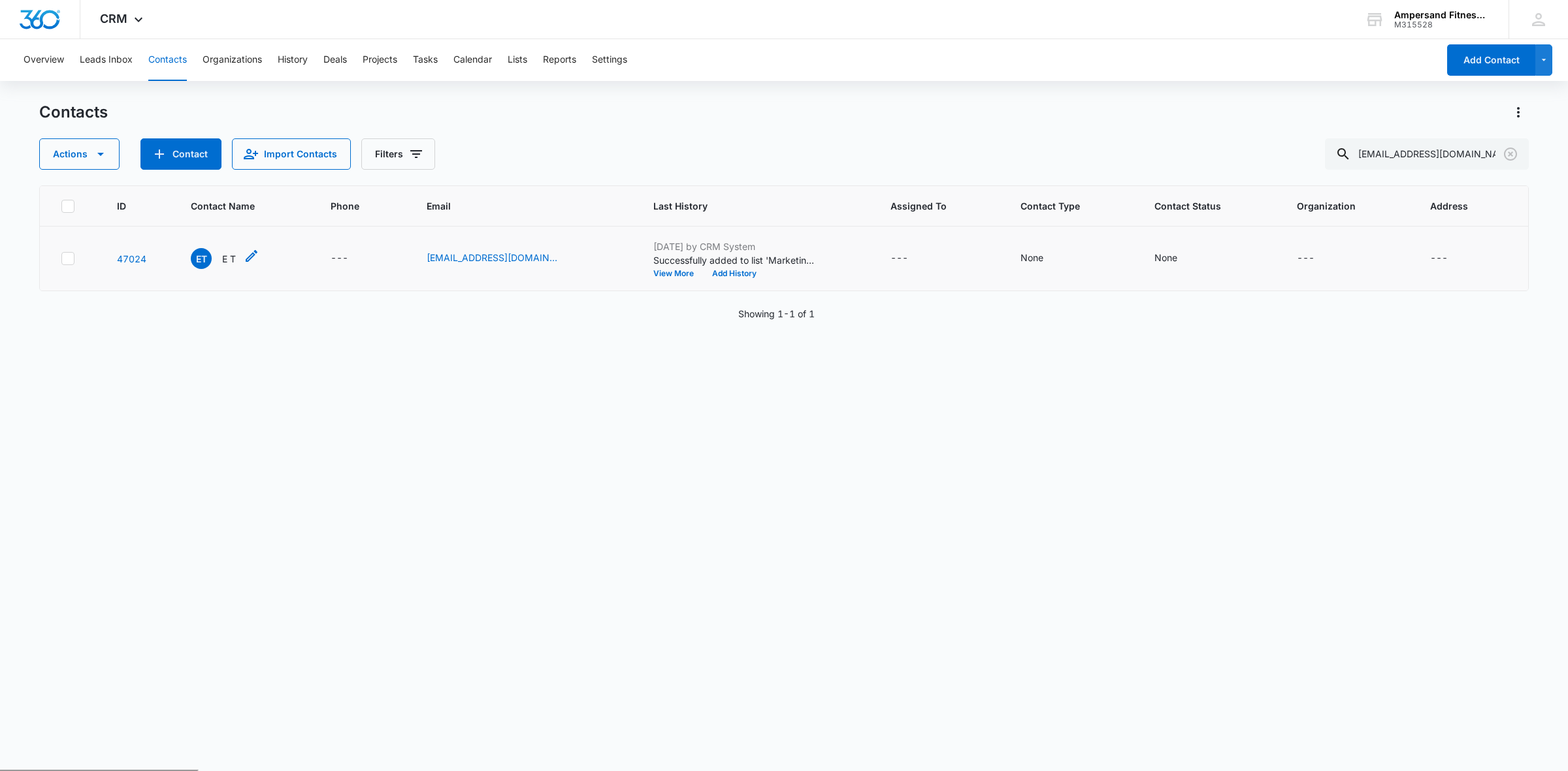
click at [209, 265] on span "ET" at bounding box center [201, 258] width 21 height 21
